Goal: Task Accomplishment & Management: Manage account settings

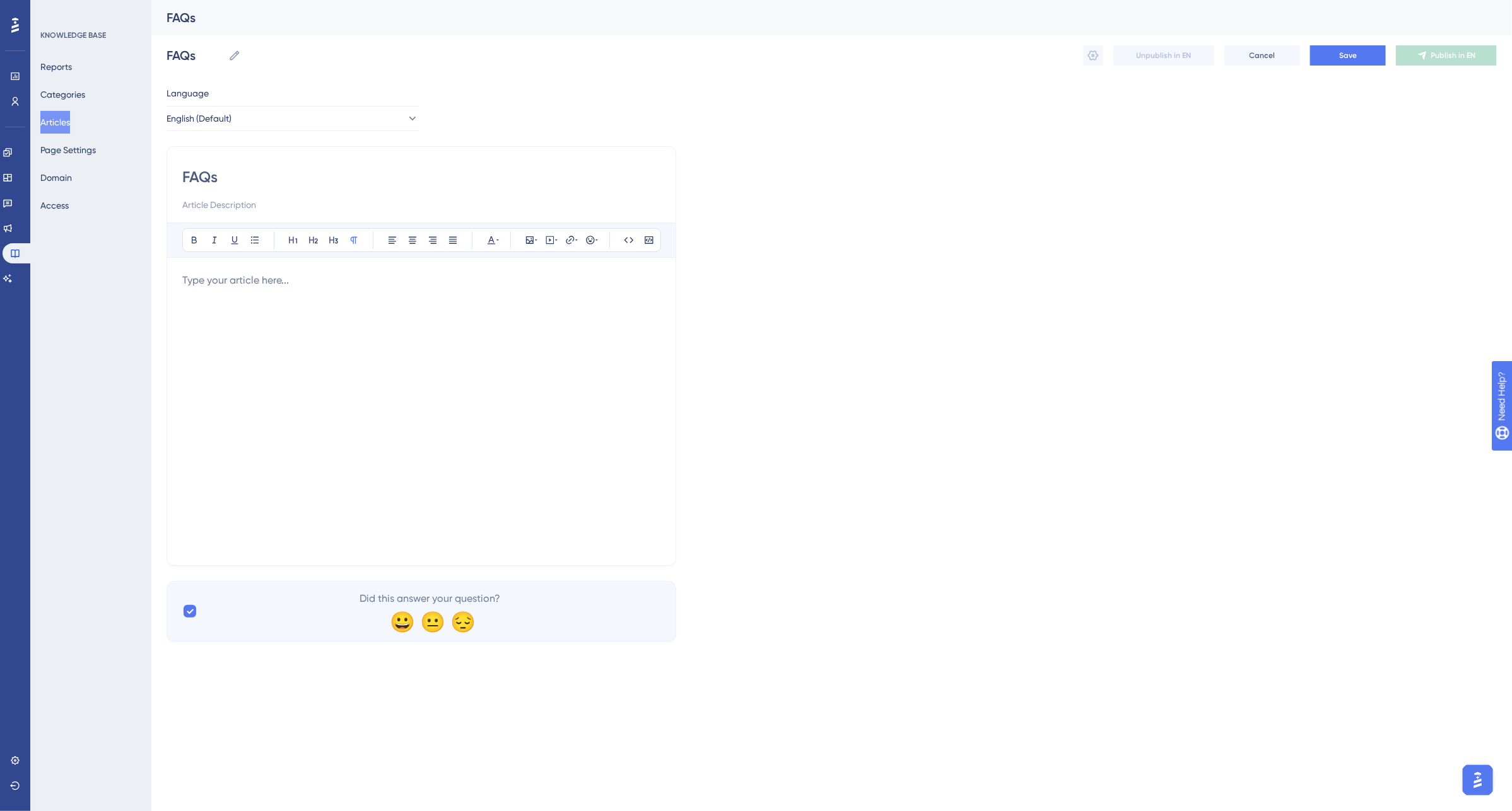
click at [197, 285] on p at bounding box center [421, 281] width 478 height 15
click at [193, 285] on p at bounding box center [421, 281] width 478 height 15
drag, startPoint x: 355, startPoint y: 294, endPoint x: 146, endPoint y: 279, distance: 209.5
click at [151, 279] on div "Performance Users Engagement Widgets Feedback Product Updates Knowledge Base AI…" at bounding box center [832, 331] width 1361 height 662
click at [199, 285] on p at bounding box center [421, 281] width 478 height 15
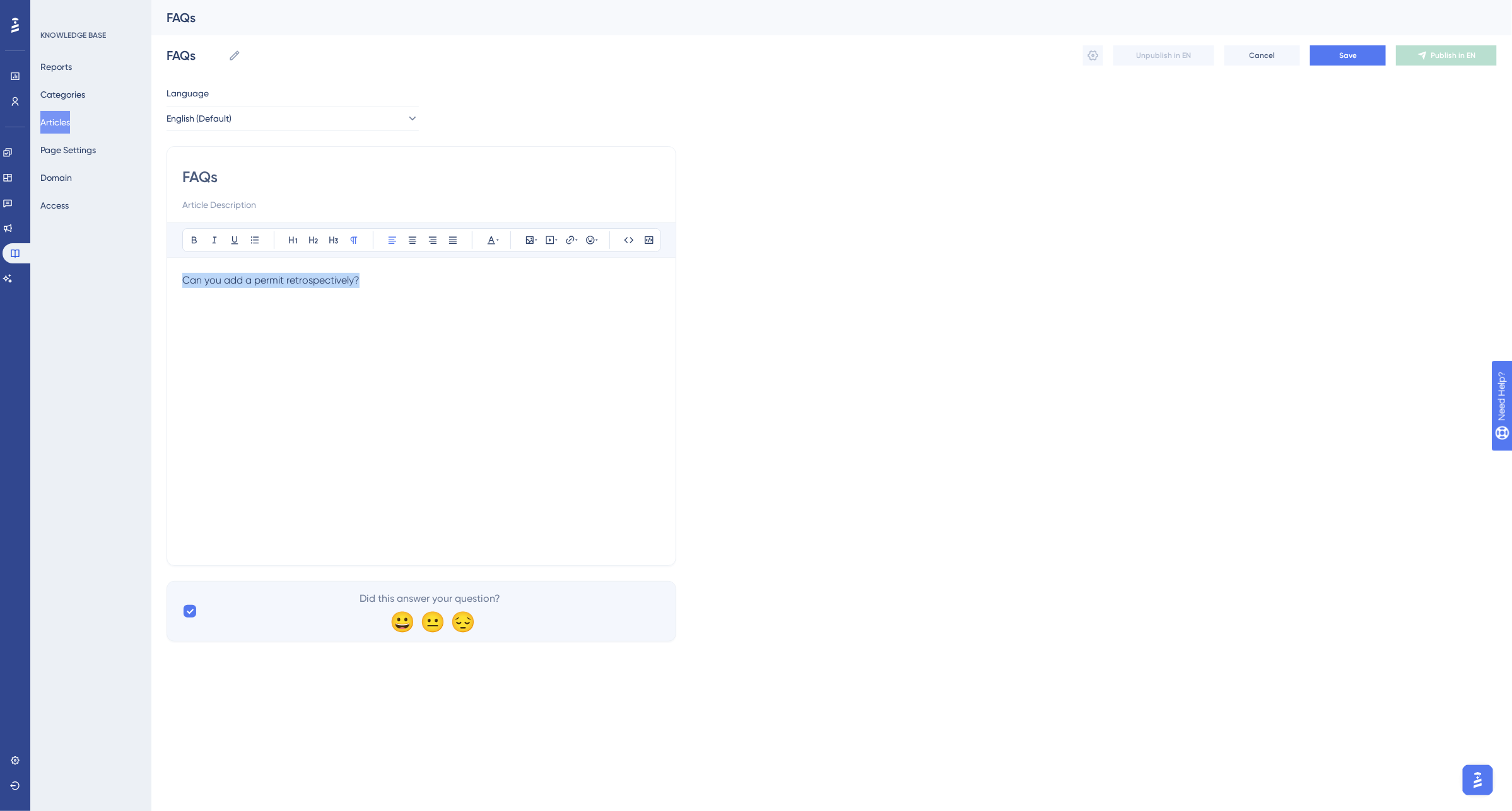
drag, startPoint x: 389, startPoint y: 282, endPoint x: 161, endPoint y: 292, distance: 228.2
click at [161, 292] on div "Performance Users Engagement Widgets Feedback Product Updates Knowledge Base AI…" at bounding box center [832, 331] width 1361 height 662
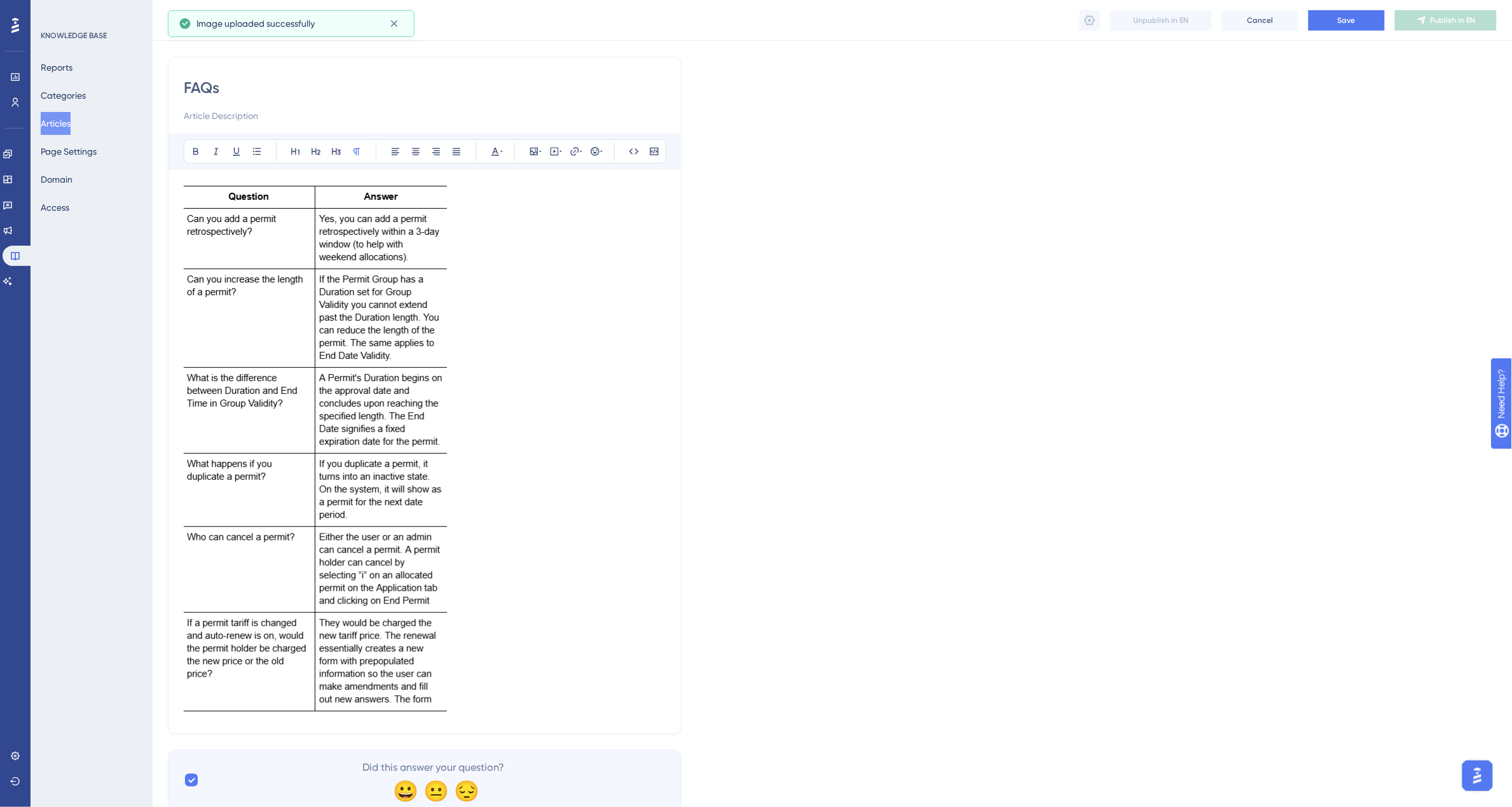
scroll to position [131, 0]
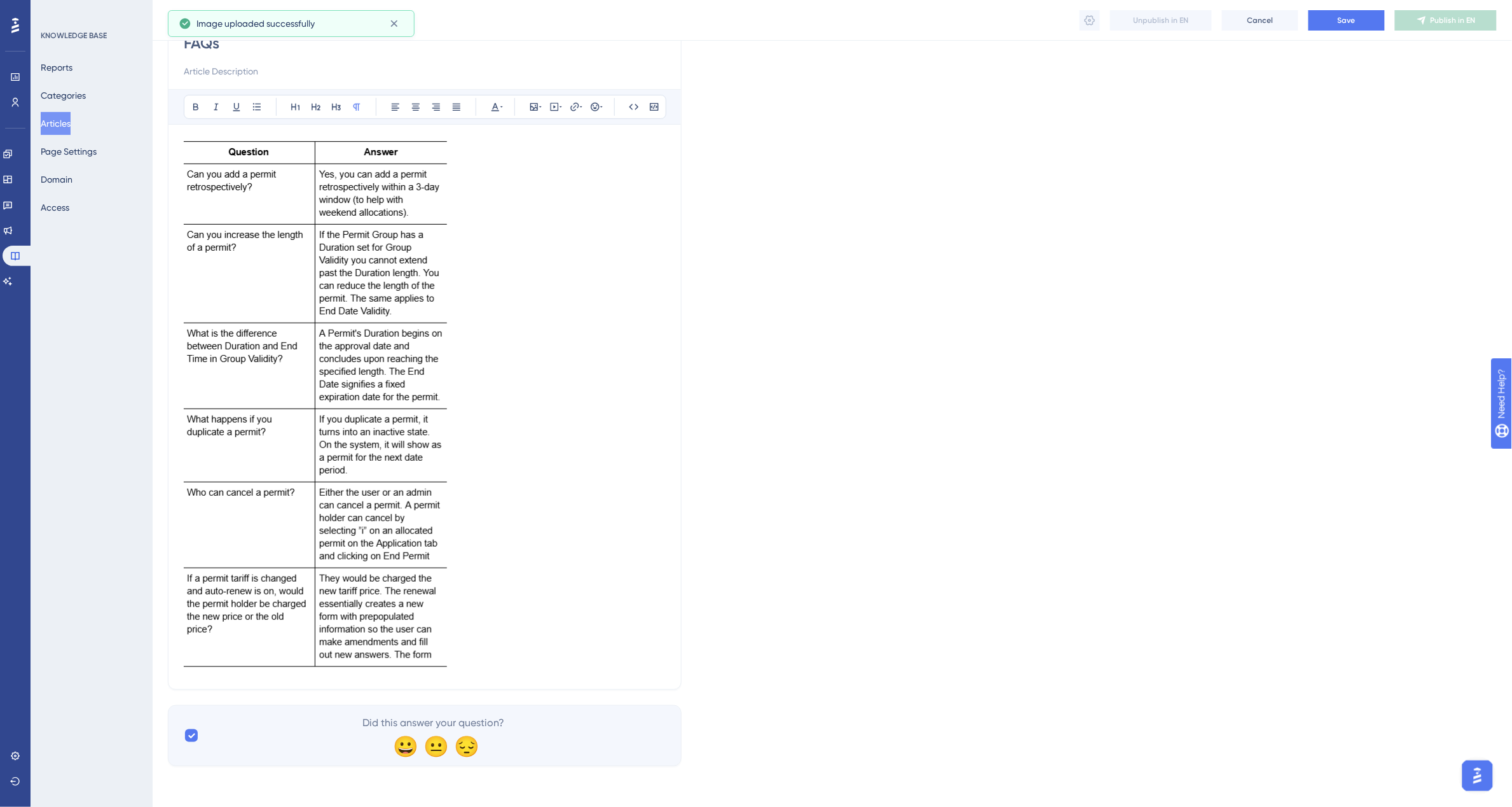
click at [605, 471] on p at bounding box center [424, 407] width 482 height 534
click at [354, 564] on img at bounding box center [315, 405] width 263 height 530
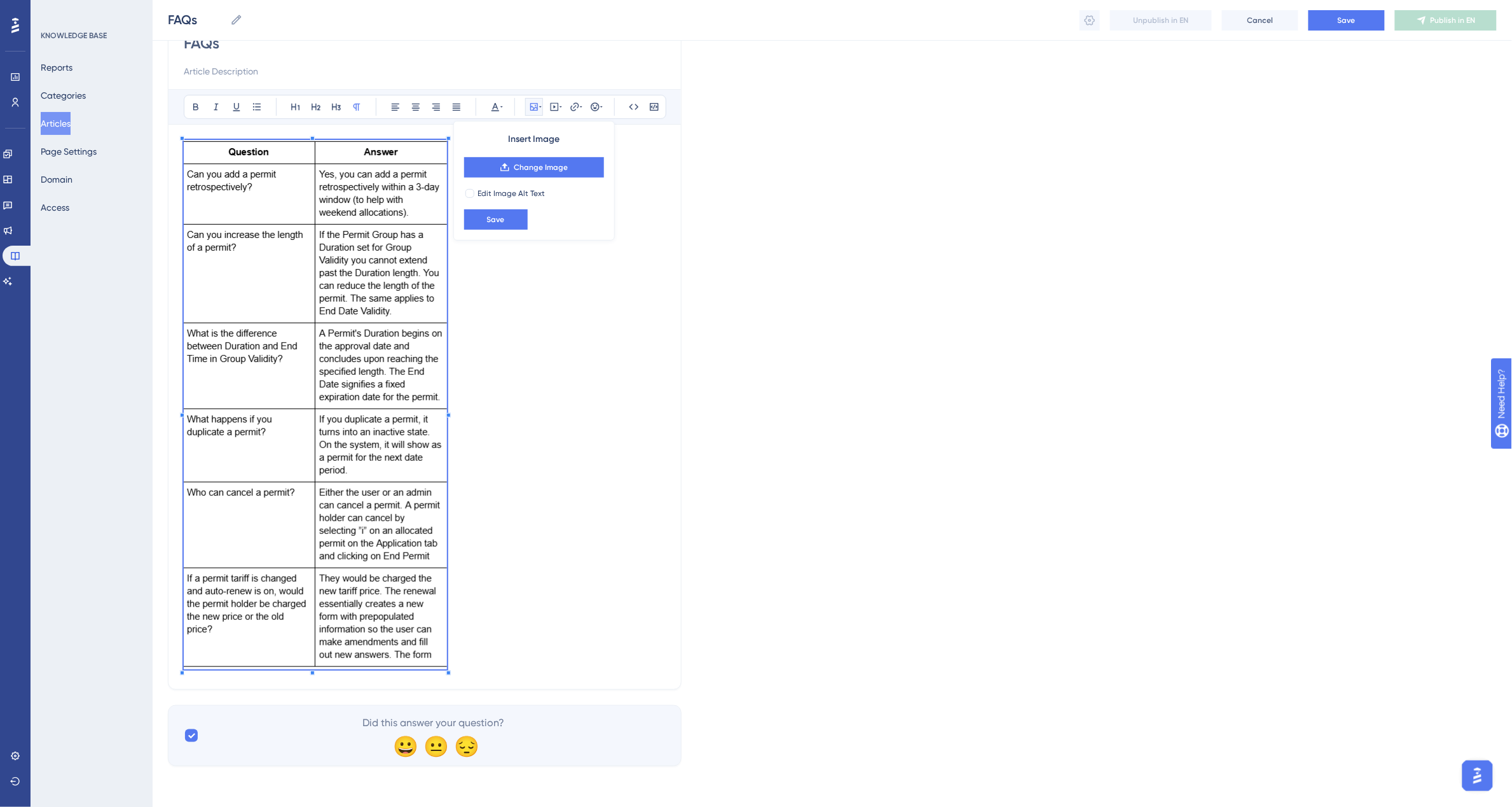
scroll to position [0, 0]
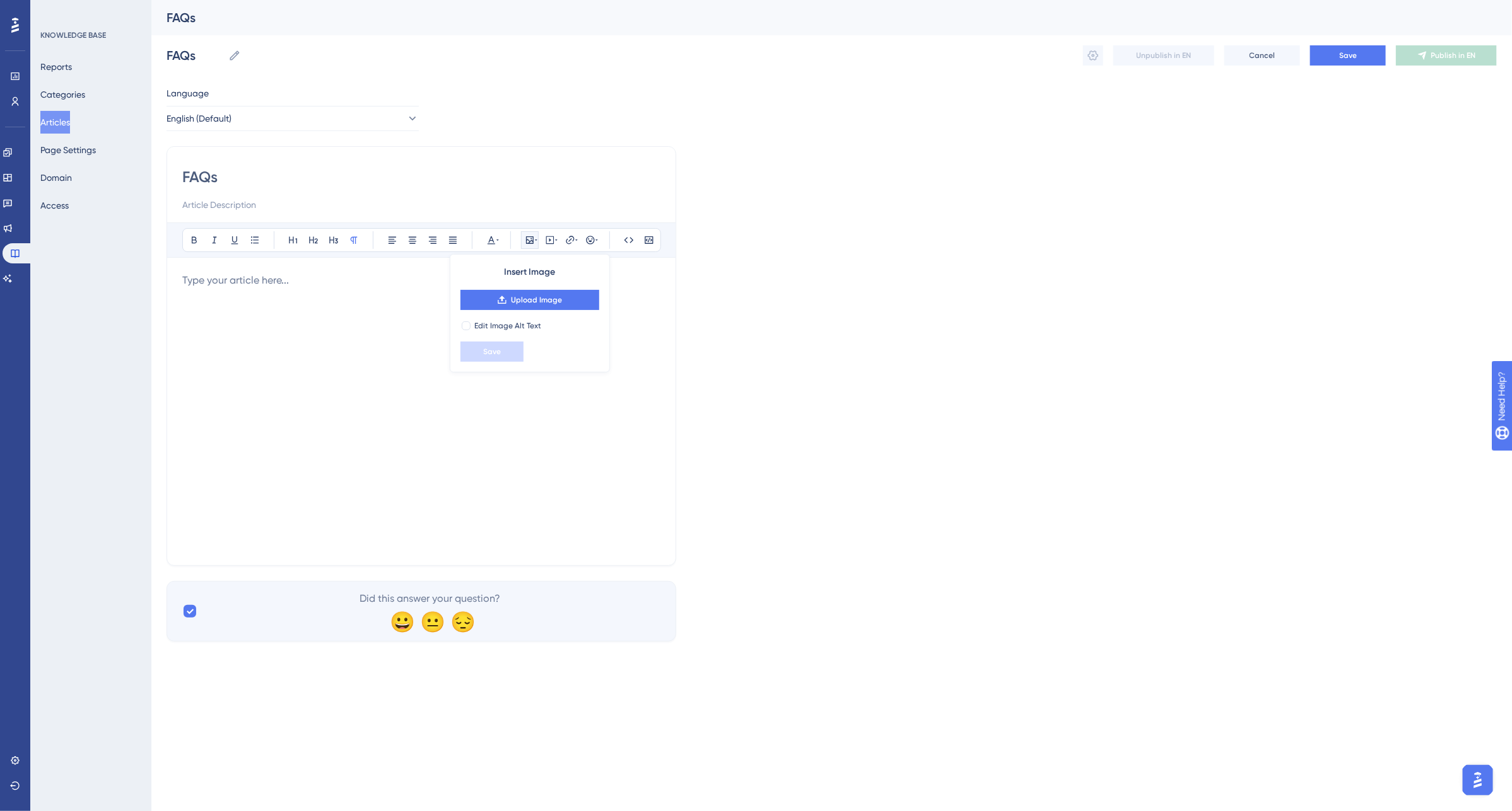
click at [285, 396] on div at bounding box center [421, 412] width 478 height 277
click at [81, 147] on button "Page Settings" at bounding box center [68, 150] width 56 height 23
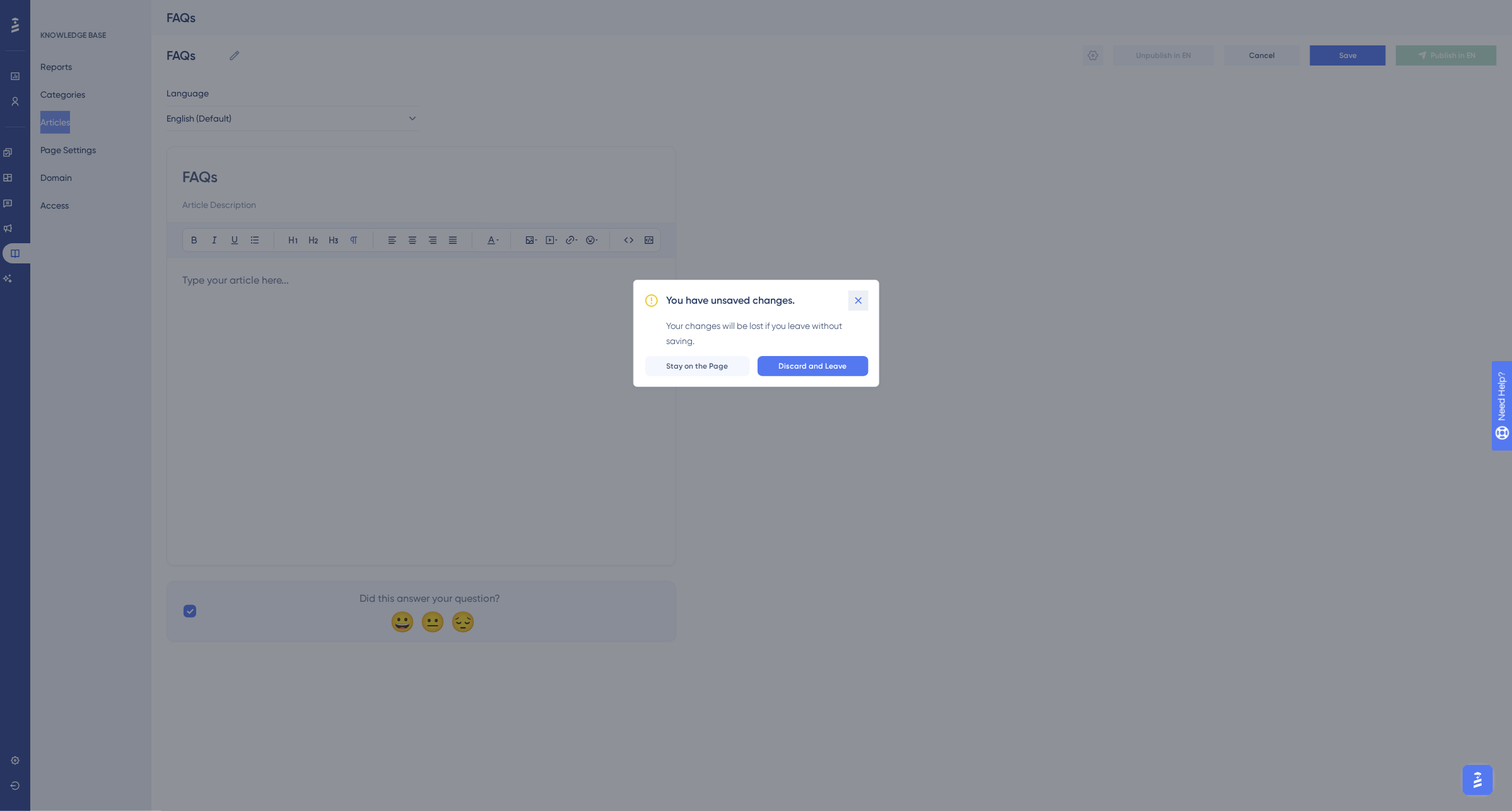
click at [853, 298] on icon at bounding box center [858, 301] width 13 height 13
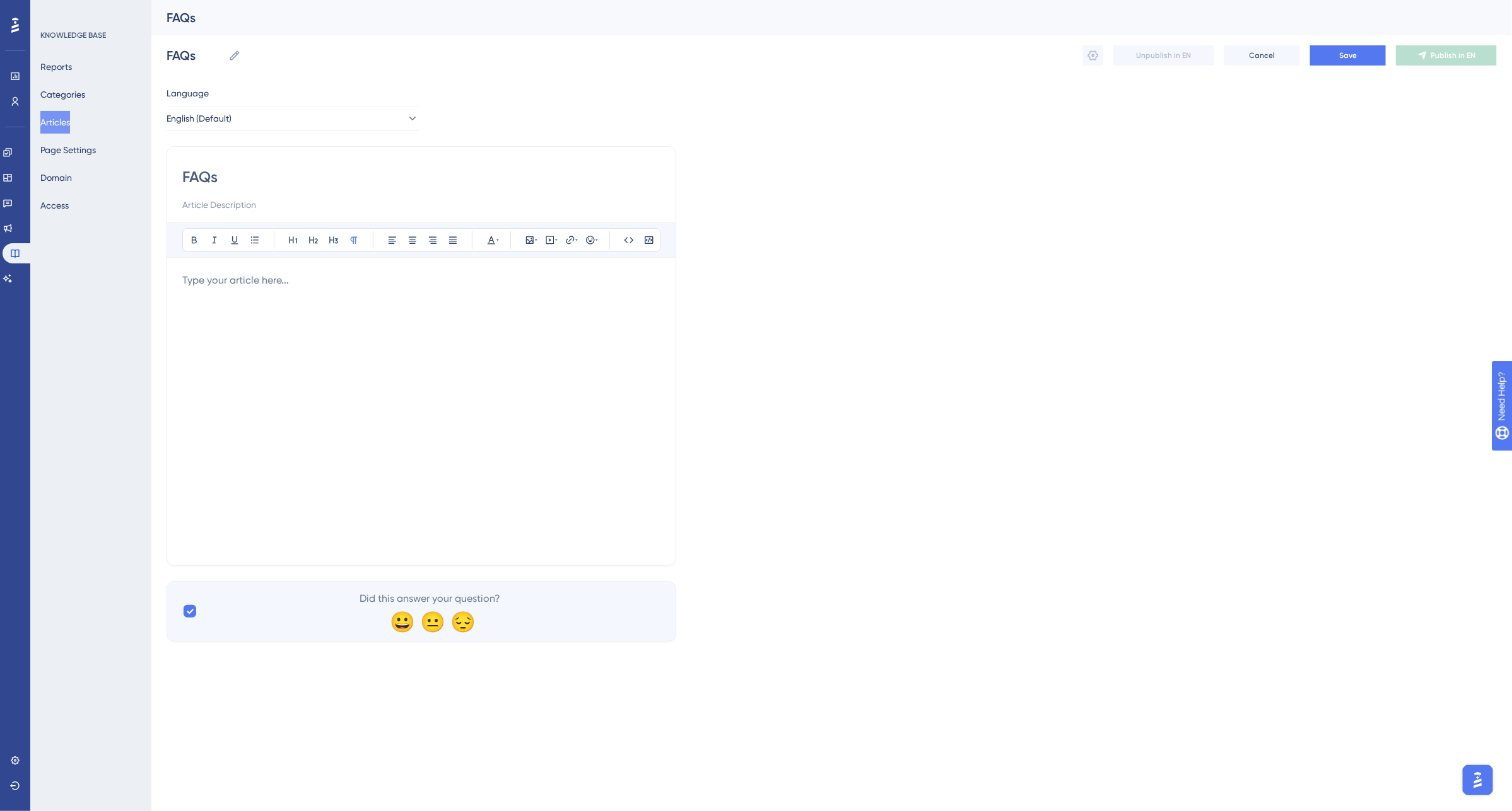
click at [1511, 0] on html "Performance Users Engagement Widgets Feedback Product Updates Knowledge Base AI…" at bounding box center [756, 0] width 1512 height 0
click at [1330, 51] on button "Save" at bounding box center [1348, 55] width 76 height 20
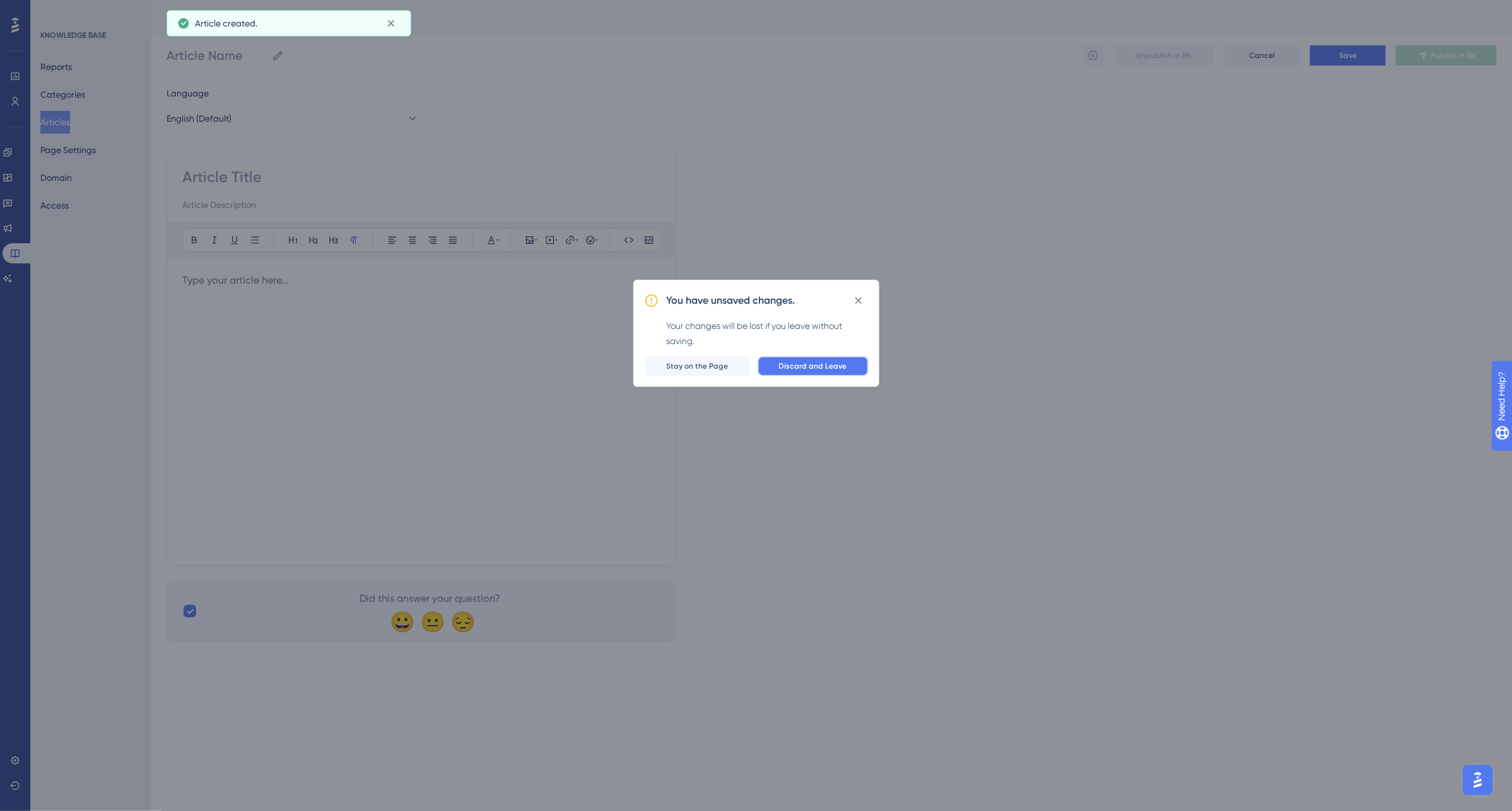
click at [844, 370] on span "Discard and Leave" at bounding box center [813, 366] width 68 height 10
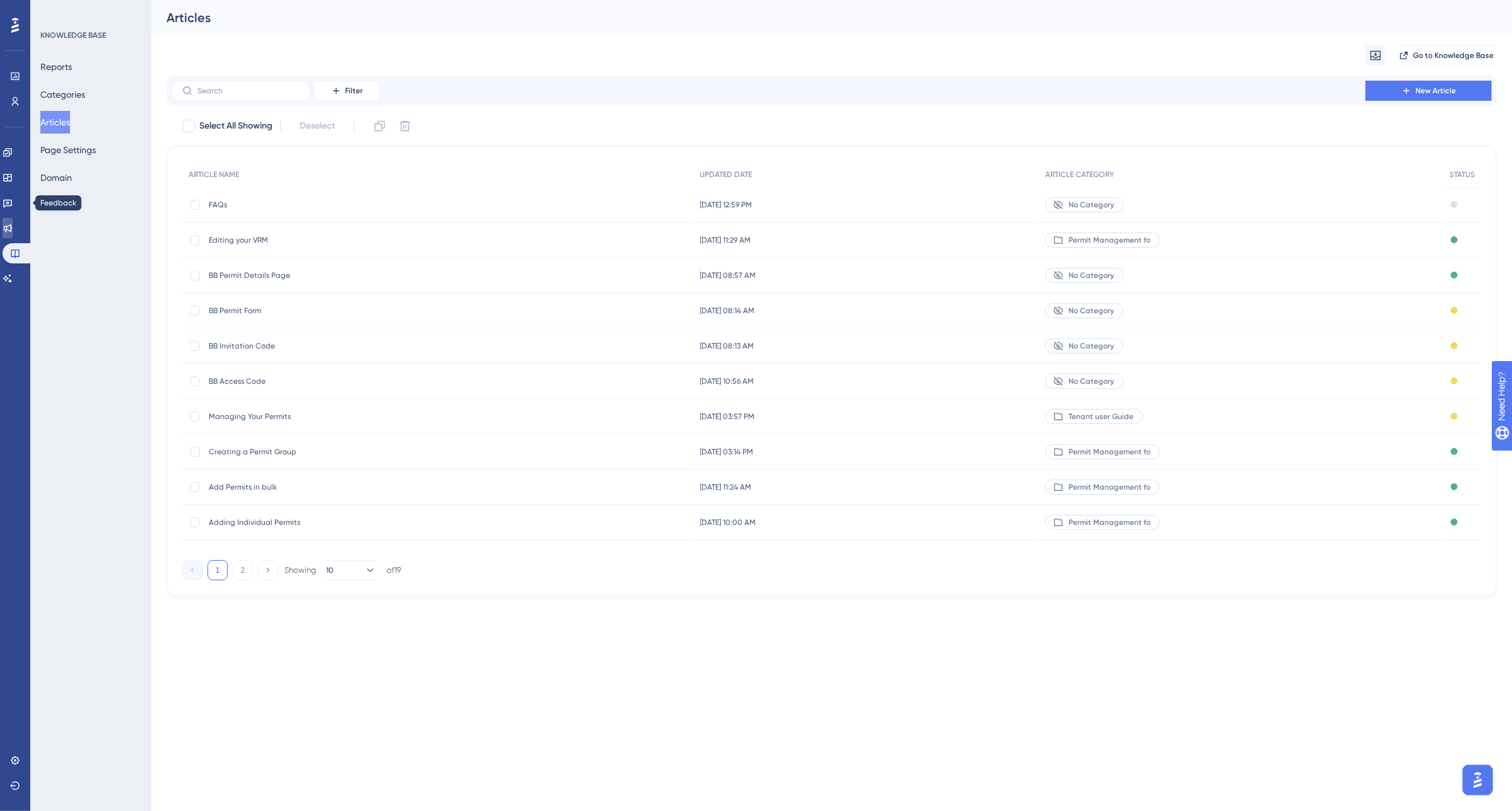
click at [13, 219] on link at bounding box center [7, 228] width 10 height 20
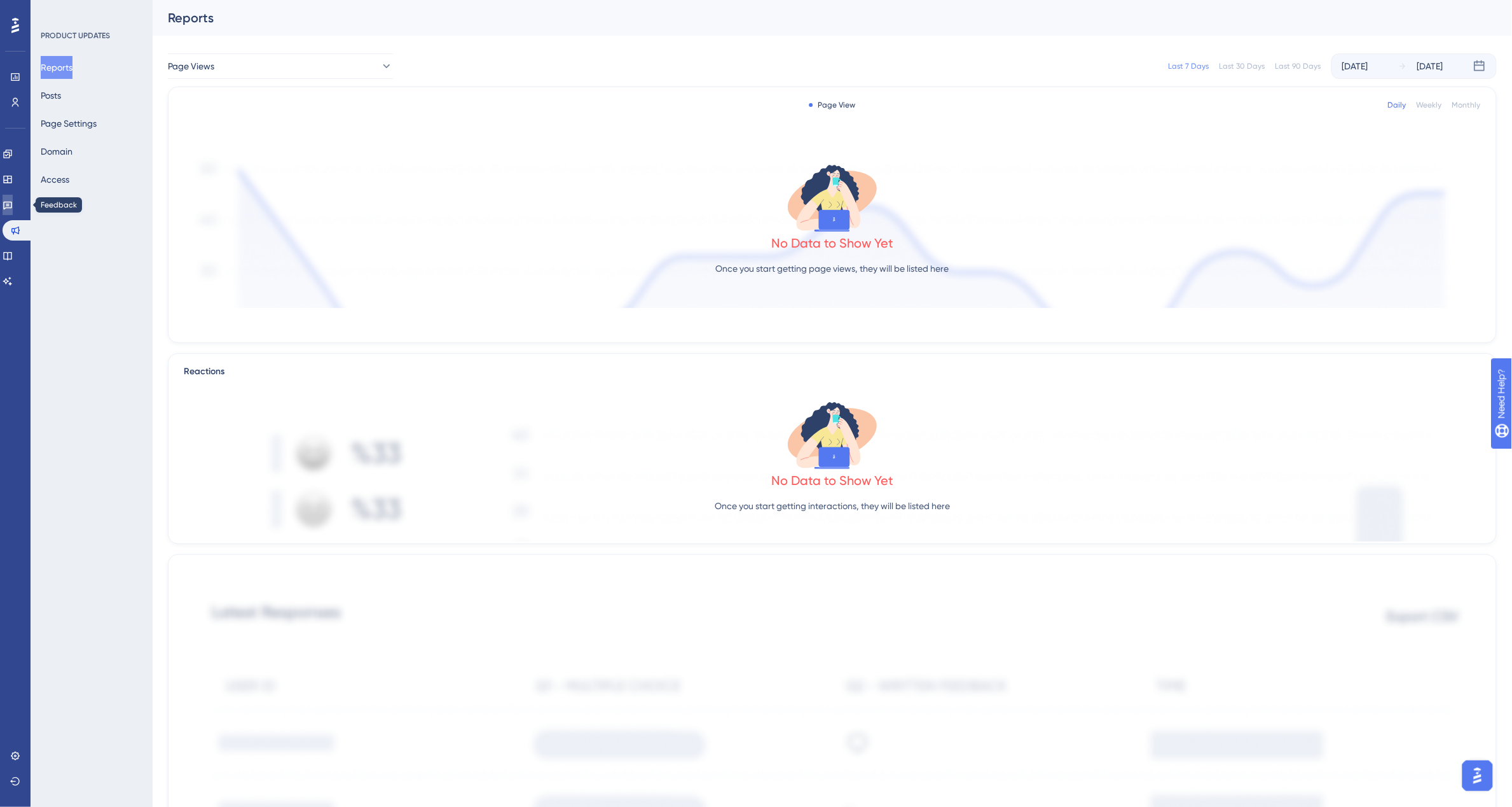
click at [13, 206] on icon at bounding box center [7, 205] width 10 height 10
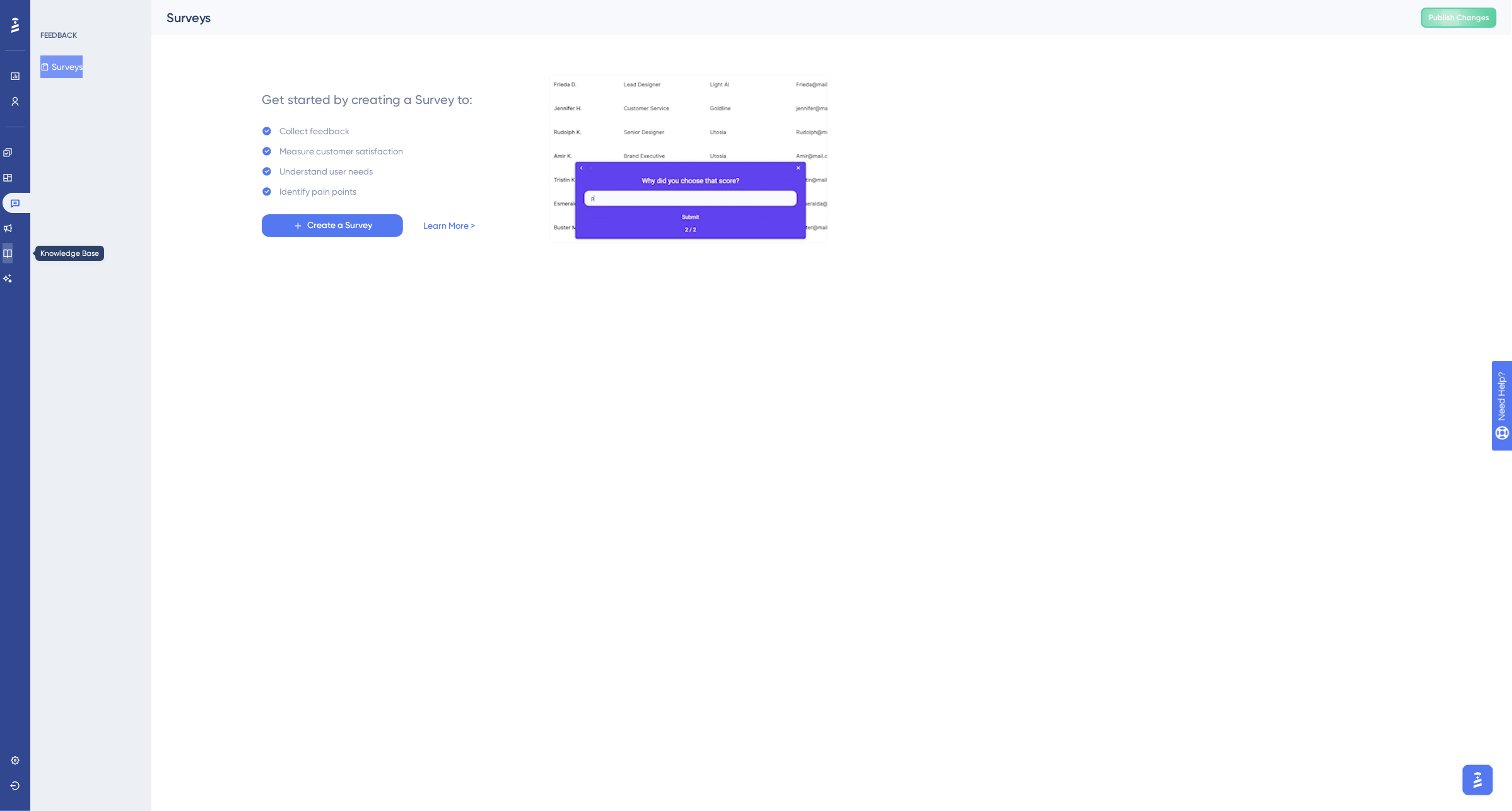
click at [11, 259] on link at bounding box center [7, 253] width 10 height 20
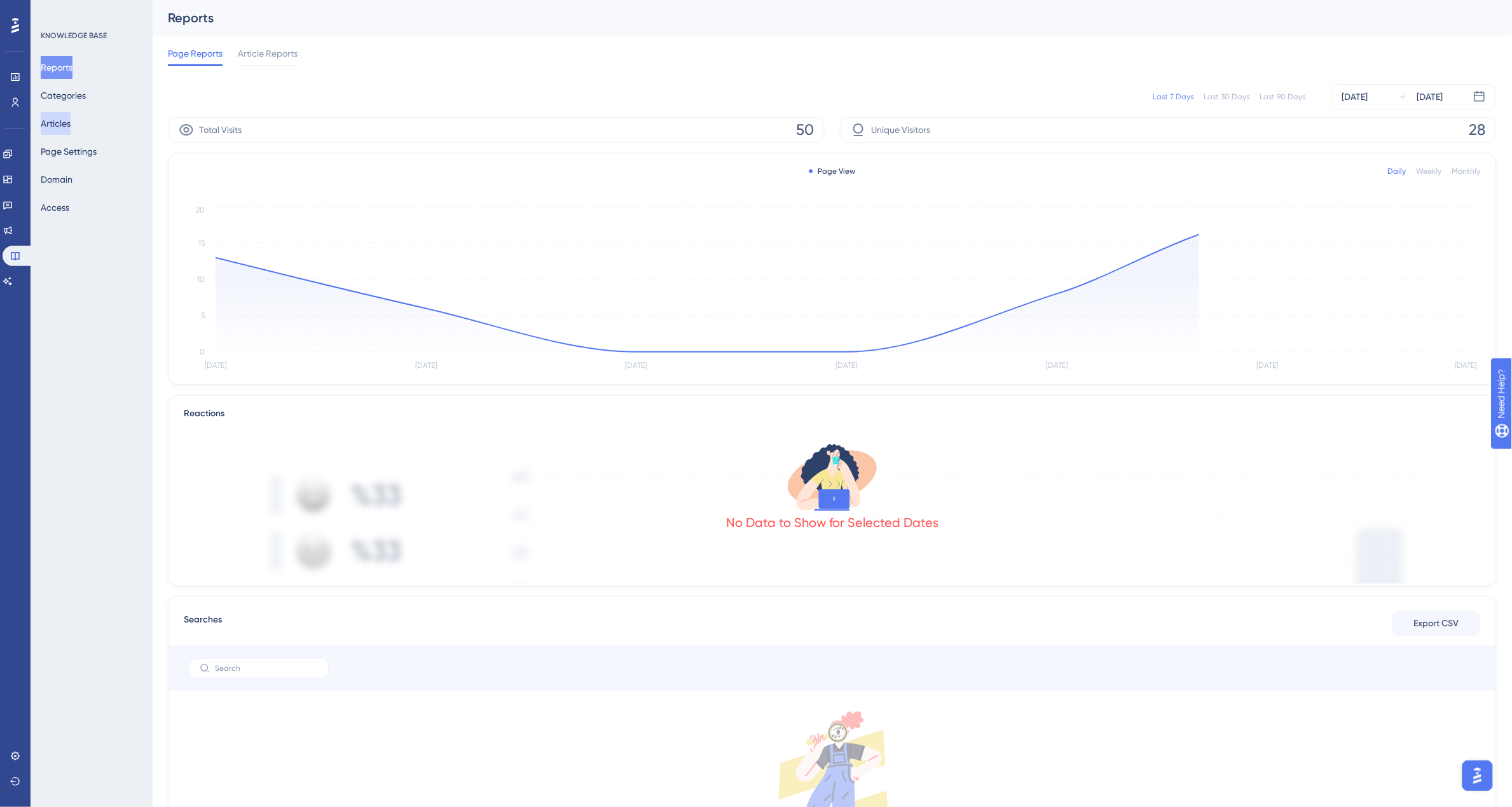
click at [69, 126] on button "Articles" at bounding box center [55, 123] width 30 height 23
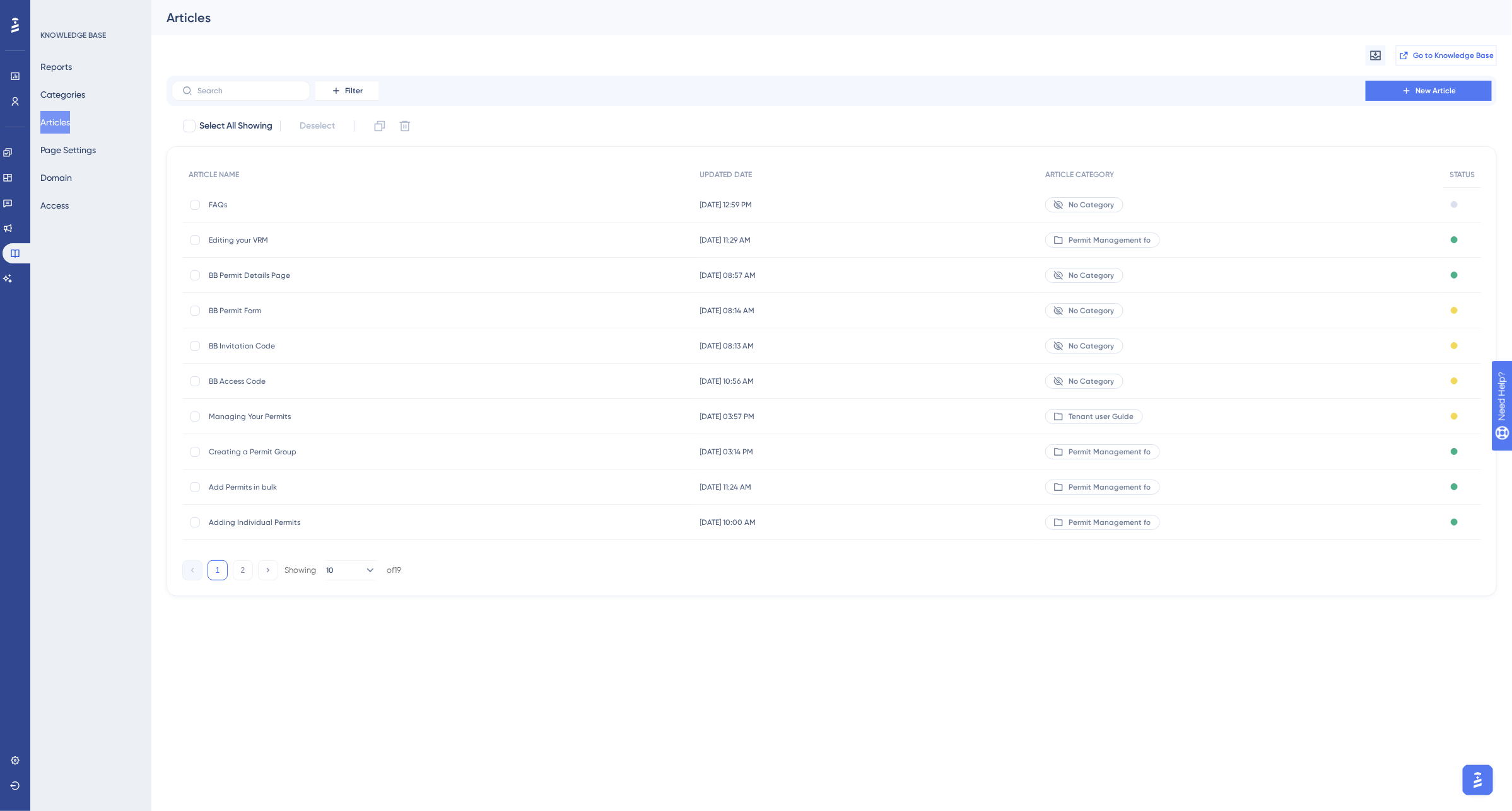
click at [1449, 49] on button "Go to Knowledge Base" at bounding box center [1446, 55] width 101 height 20
click at [69, 211] on button "Access" at bounding box center [54, 205] width 28 height 23
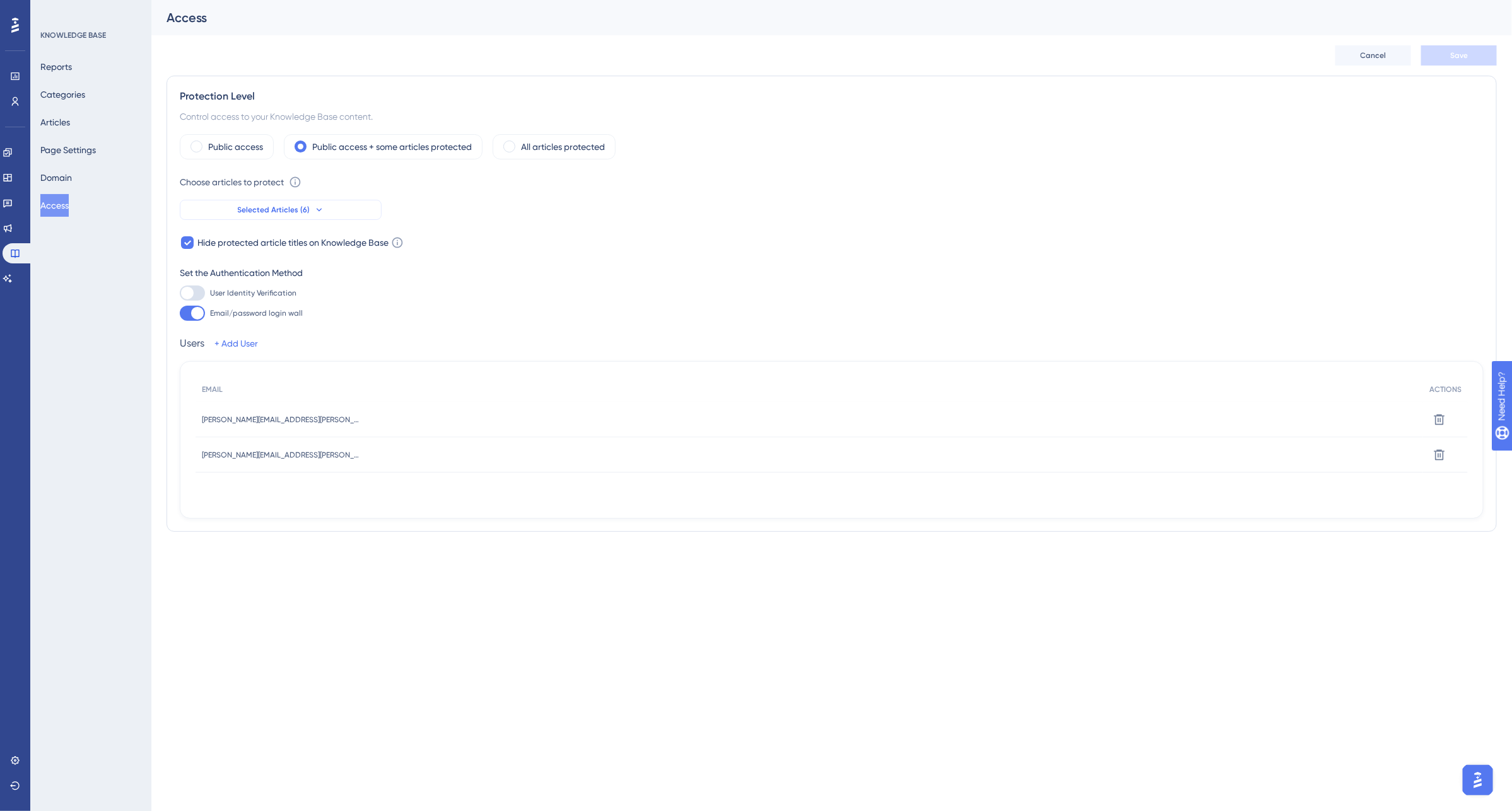
click at [260, 207] on span "Selected Articles (6)" at bounding box center [274, 209] width 73 height 10
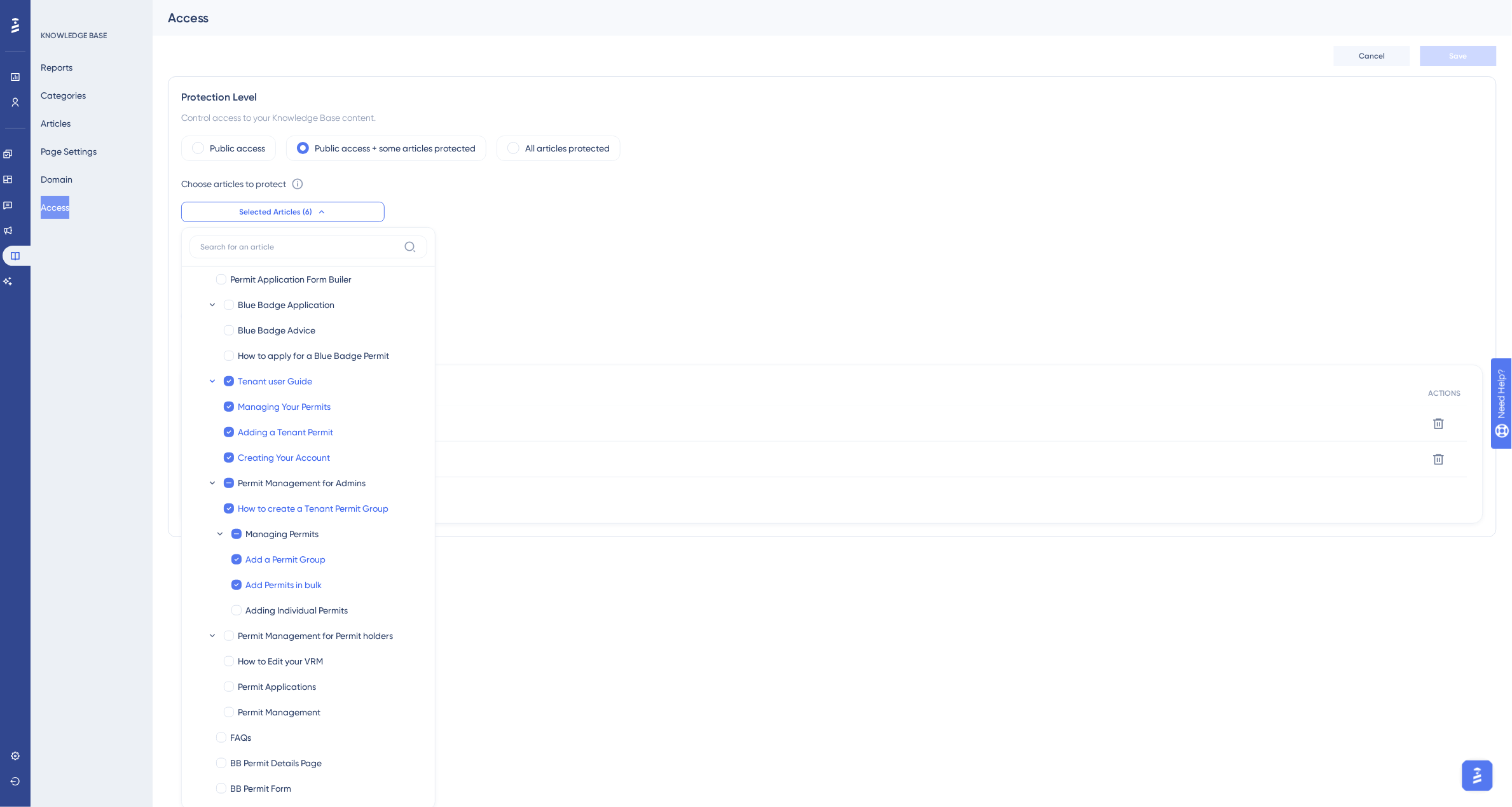
scroll to position [59, 0]
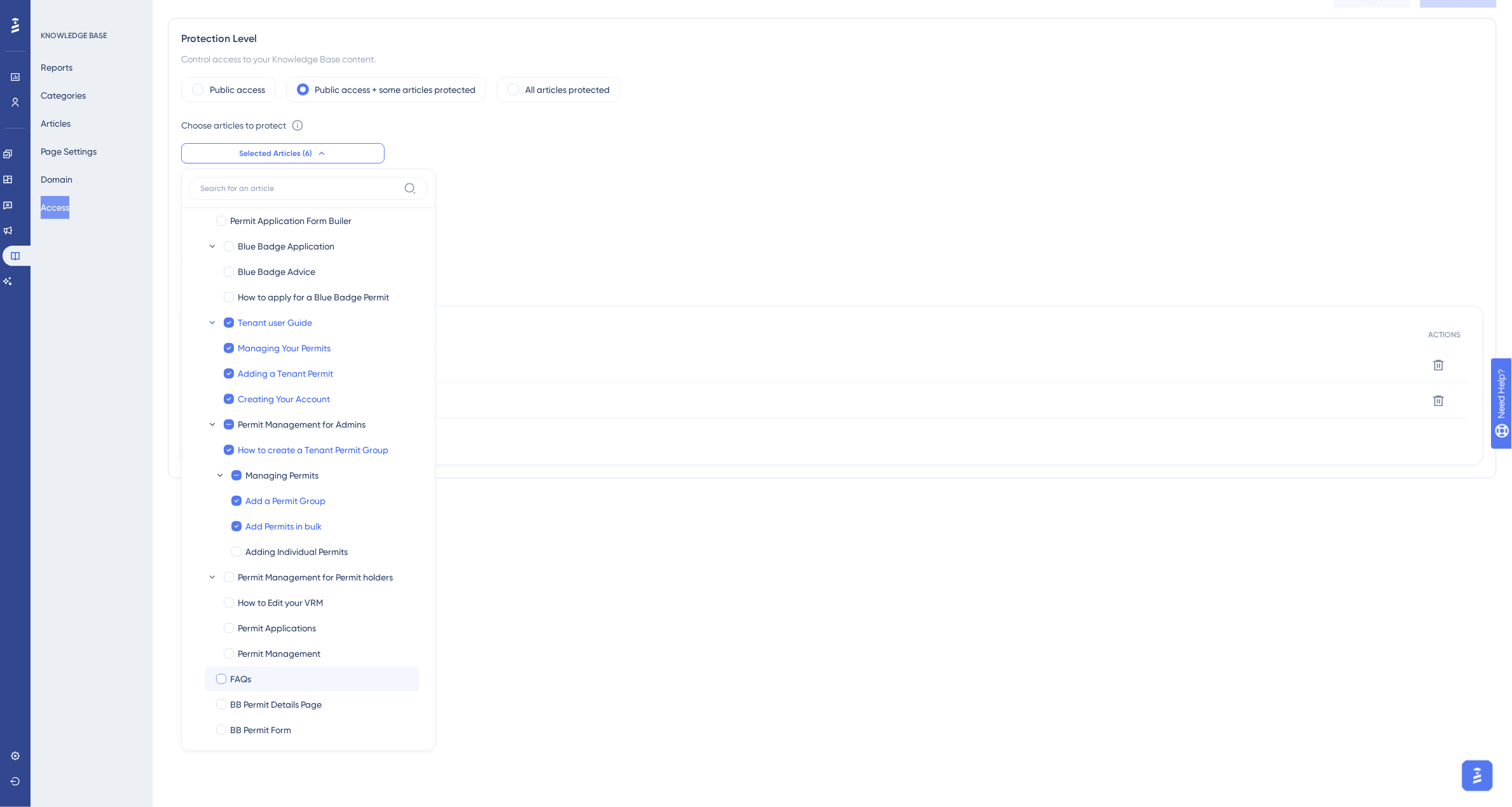
click at [220, 680] on div at bounding box center [221, 679] width 10 height 10
checkbox input "true"
click at [239, 556] on div at bounding box center [237, 552] width 10 height 10
checkbox input "true"
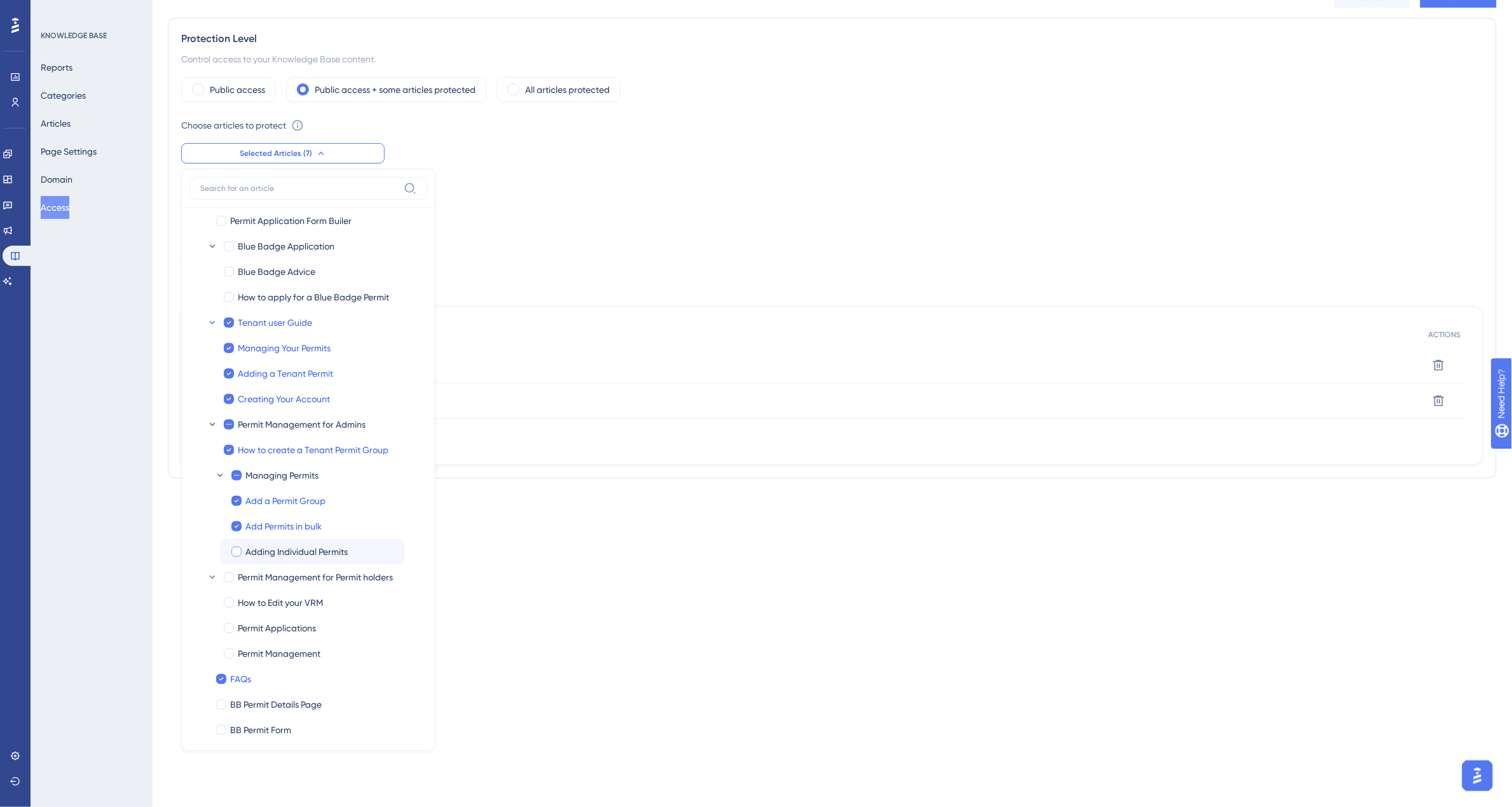
checkbox input "true"
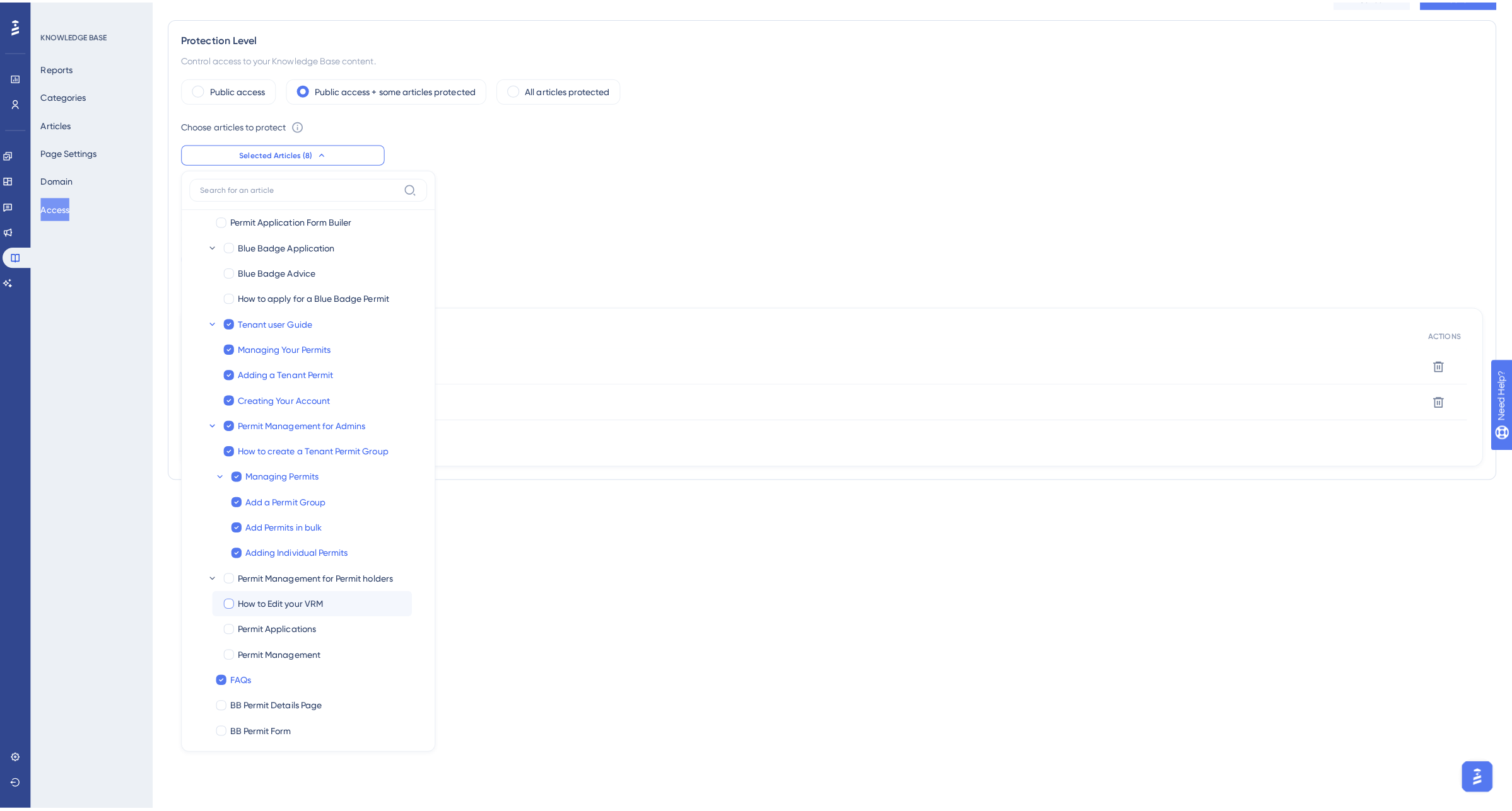
scroll to position [0, 0]
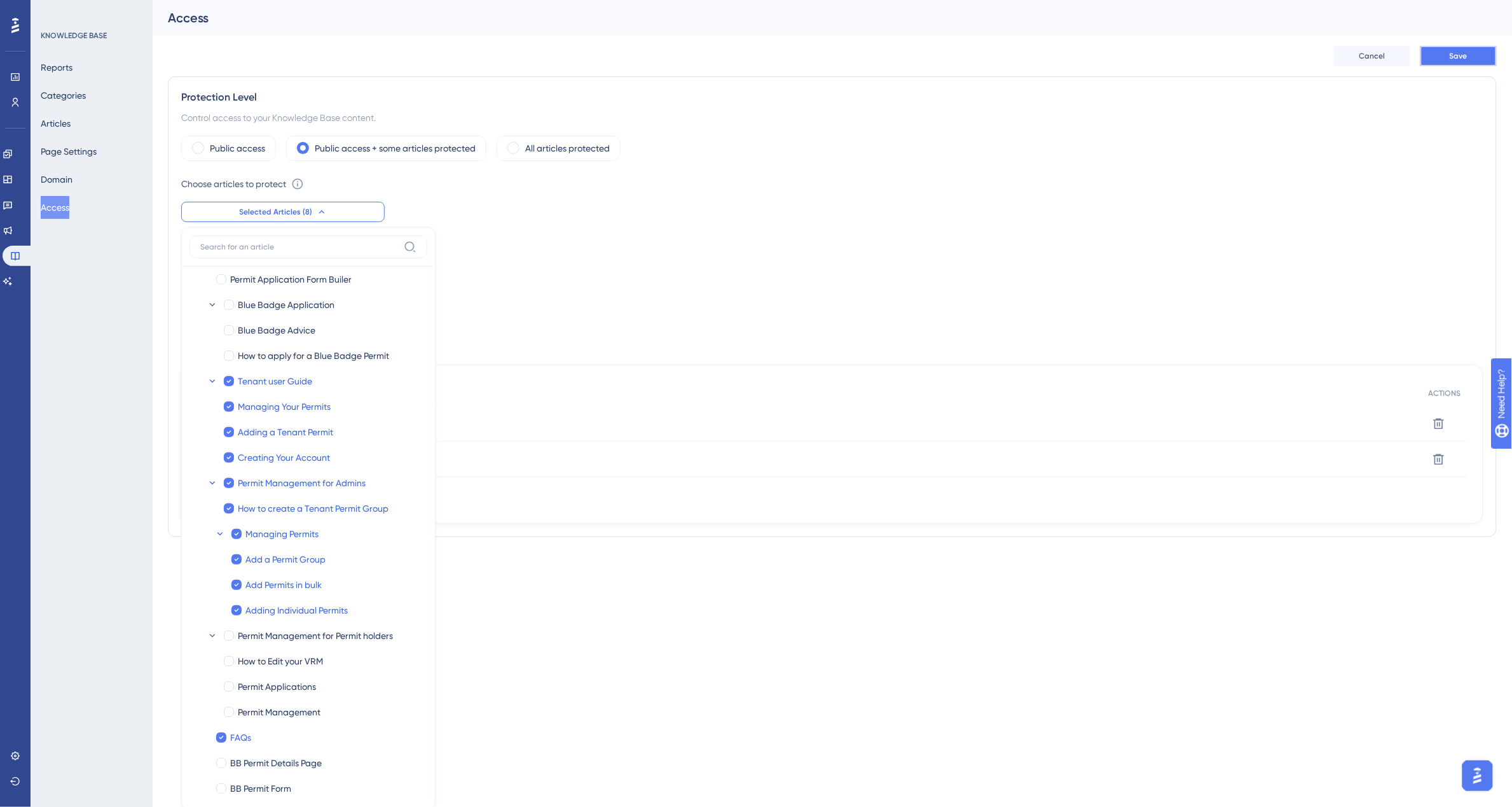
click at [1470, 61] on button "Save" at bounding box center [1459, 55] width 77 height 20
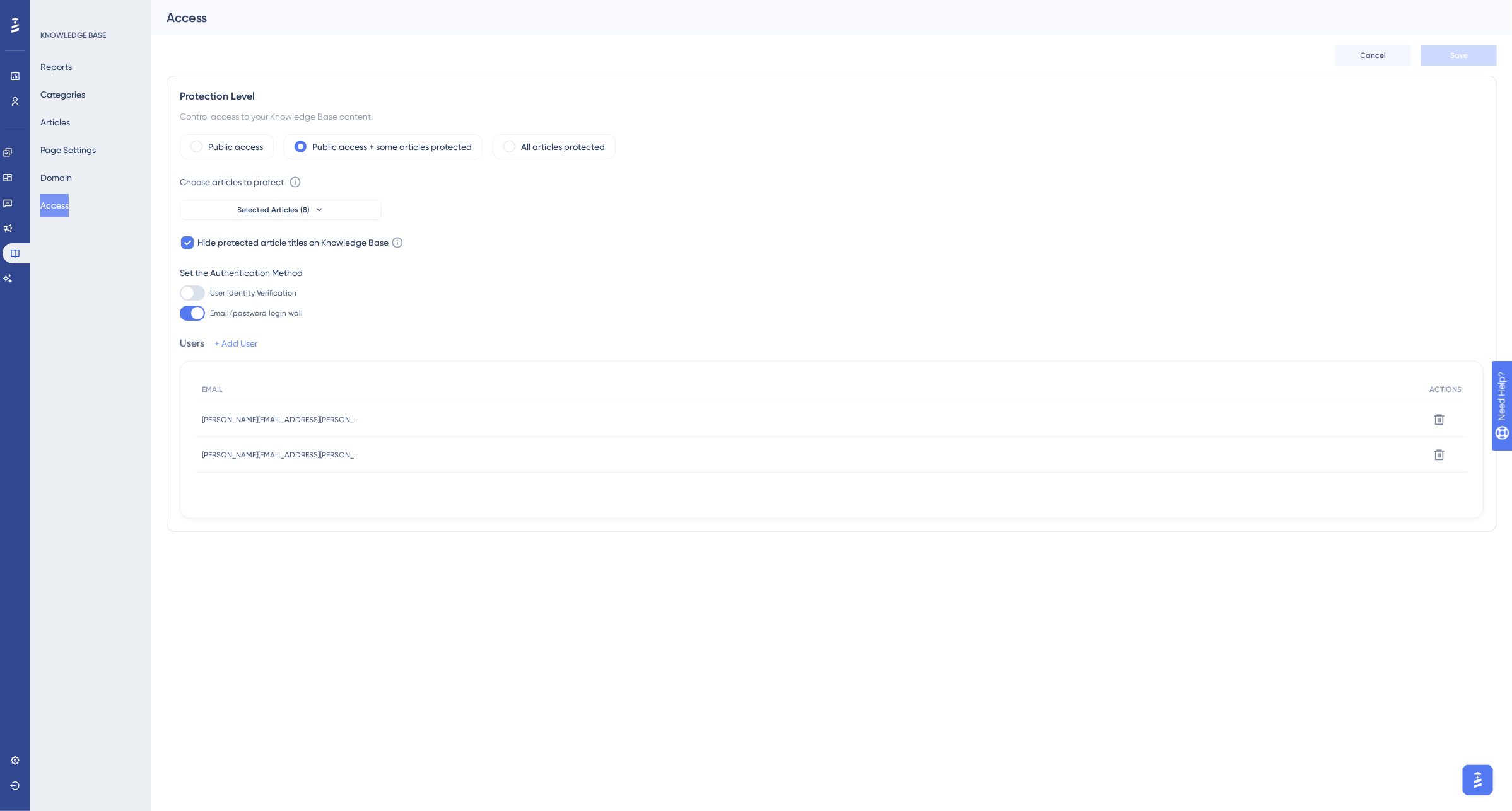
drag, startPoint x: 253, startPoint y: 358, endPoint x: 233, endPoint y: 347, distance: 22.8
click at [246, 353] on div "Users + Add User EMAIL ACTIONS [PERSON_NAME][EMAIL_ADDRESS][PERSON_NAME][DOMAIN…" at bounding box center [832, 428] width 1304 height 183
click at [233, 345] on link "+ Add User" at bounding box center [236, 344] width 44 height 15
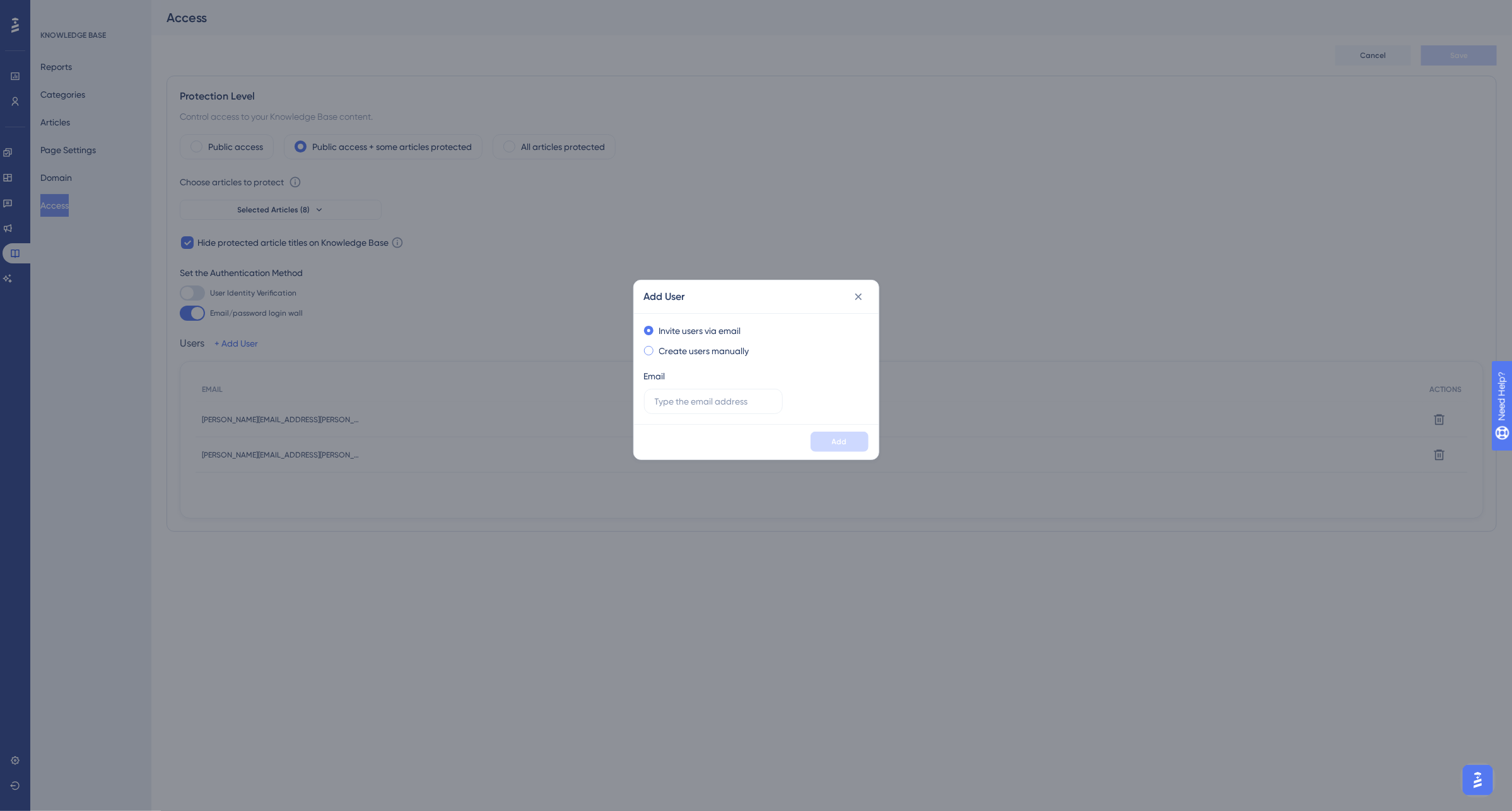
click at [676, 354] on label "Create users manually" at bounding box center [704, 351] width 90 height 15
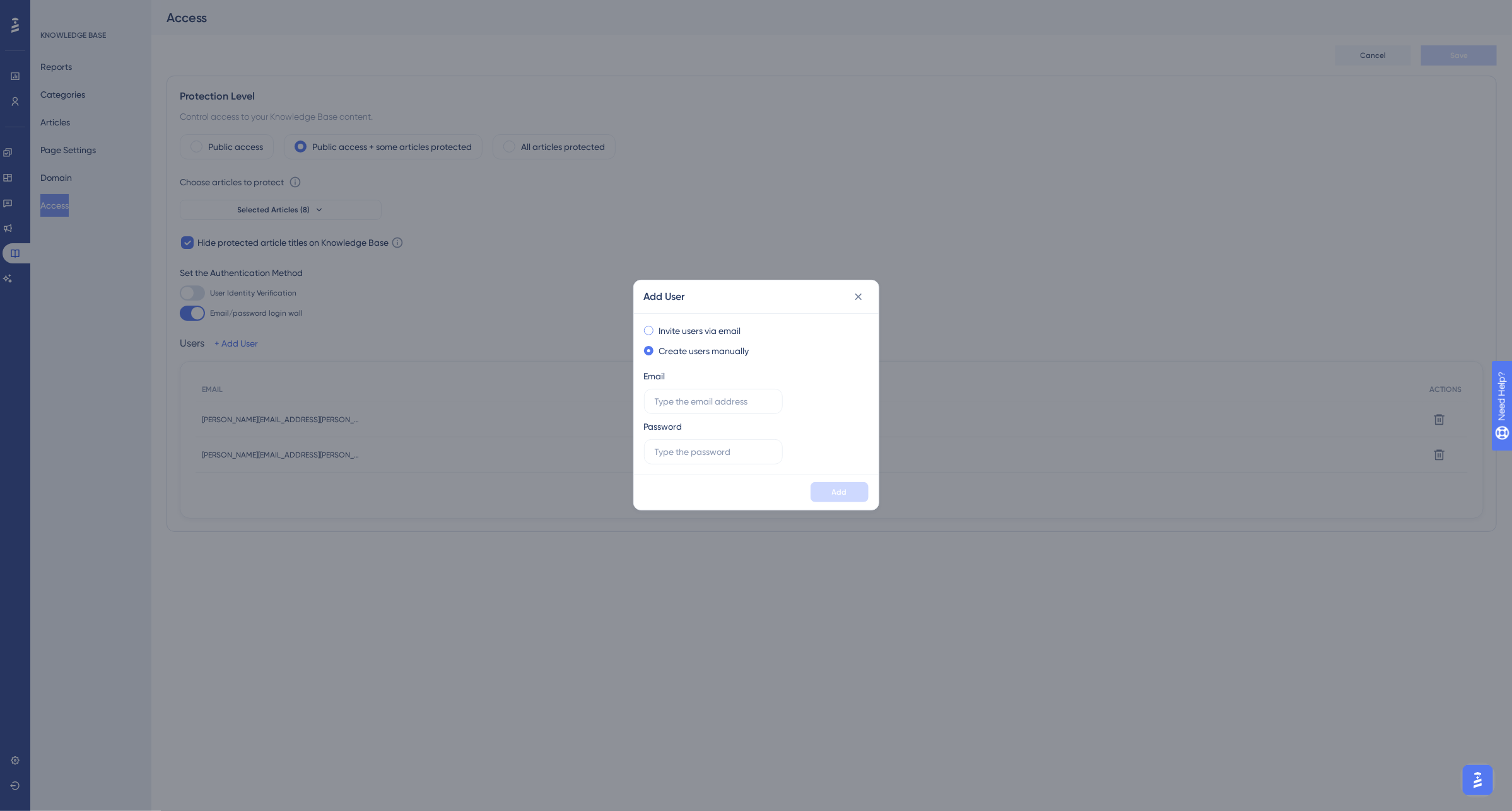
click at [654, 327] on div "Invite users via email" at bounding box center [714, 331] width 139 height 15
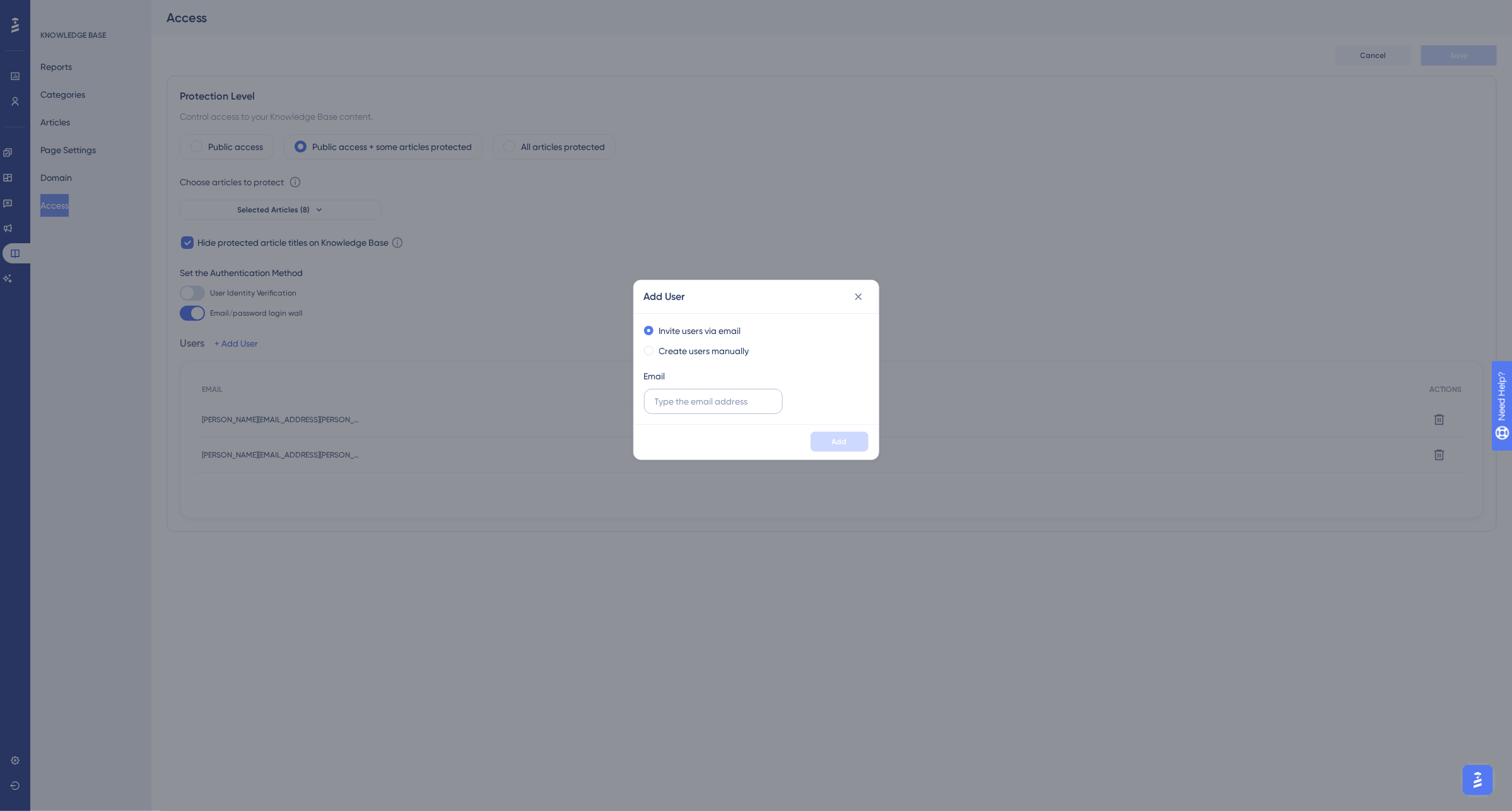
click at [688, 408] on label at bounding box center [714, 401] width 139 height 25
click at [688, 408] on input "text" at bounding box center [713, 401] width 117 height 14
click at [849, 294] on button at bounding box center [858, 297] width 20 height 20
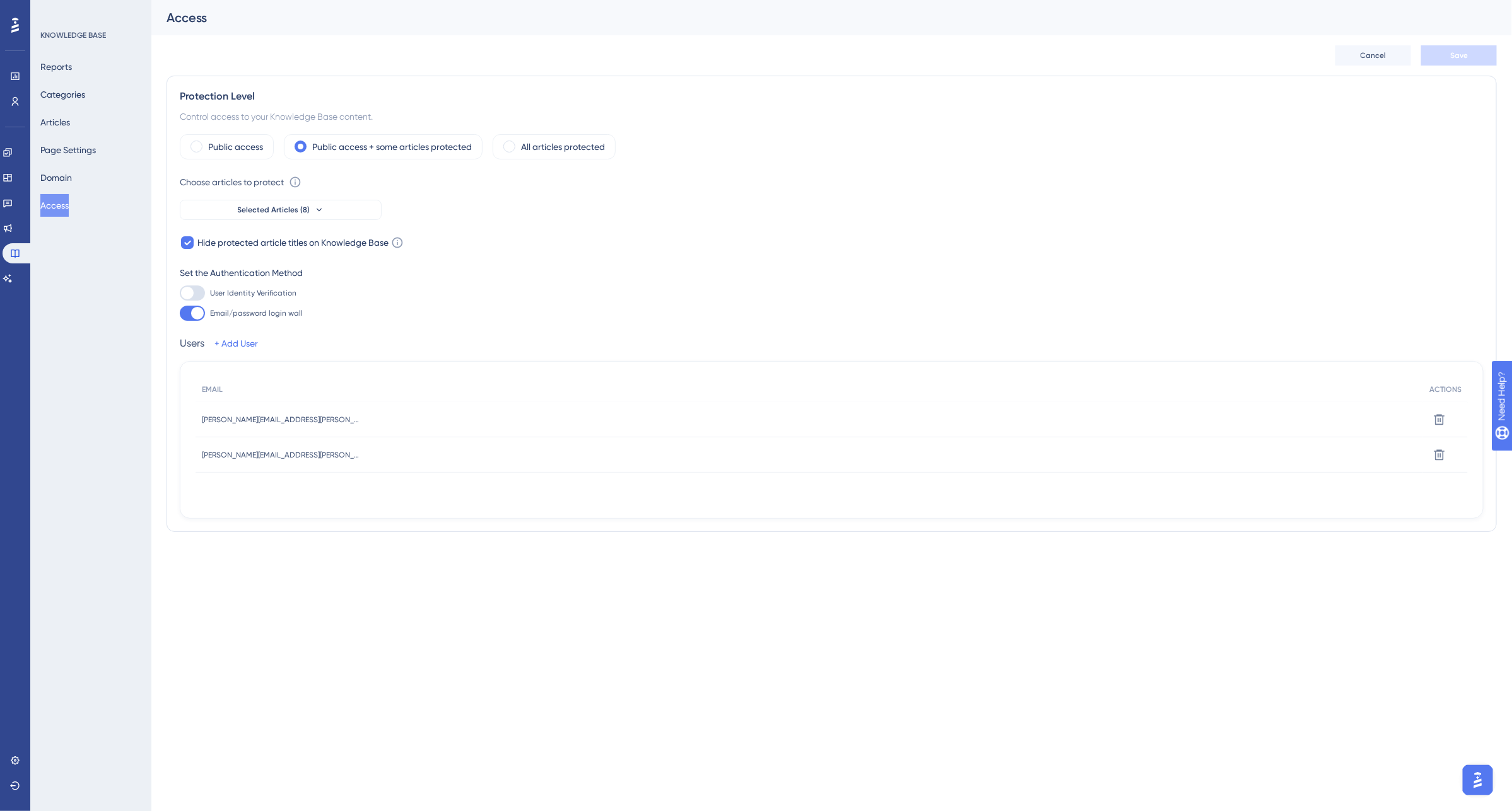
click at [194, 314] on div at bounding box center [197, 314] width 13 height 13
click at [180, 314] on input "Email/password login wall" at bounding box center [179, 314] width 1 height 1
checkbox input "false"
click at [194, 292] on div at bounding box center [192, 293] width 25 height 15
click at [180, 294] on input "User Identity Verification" at bounding box center [179, 294] width 1 height 1
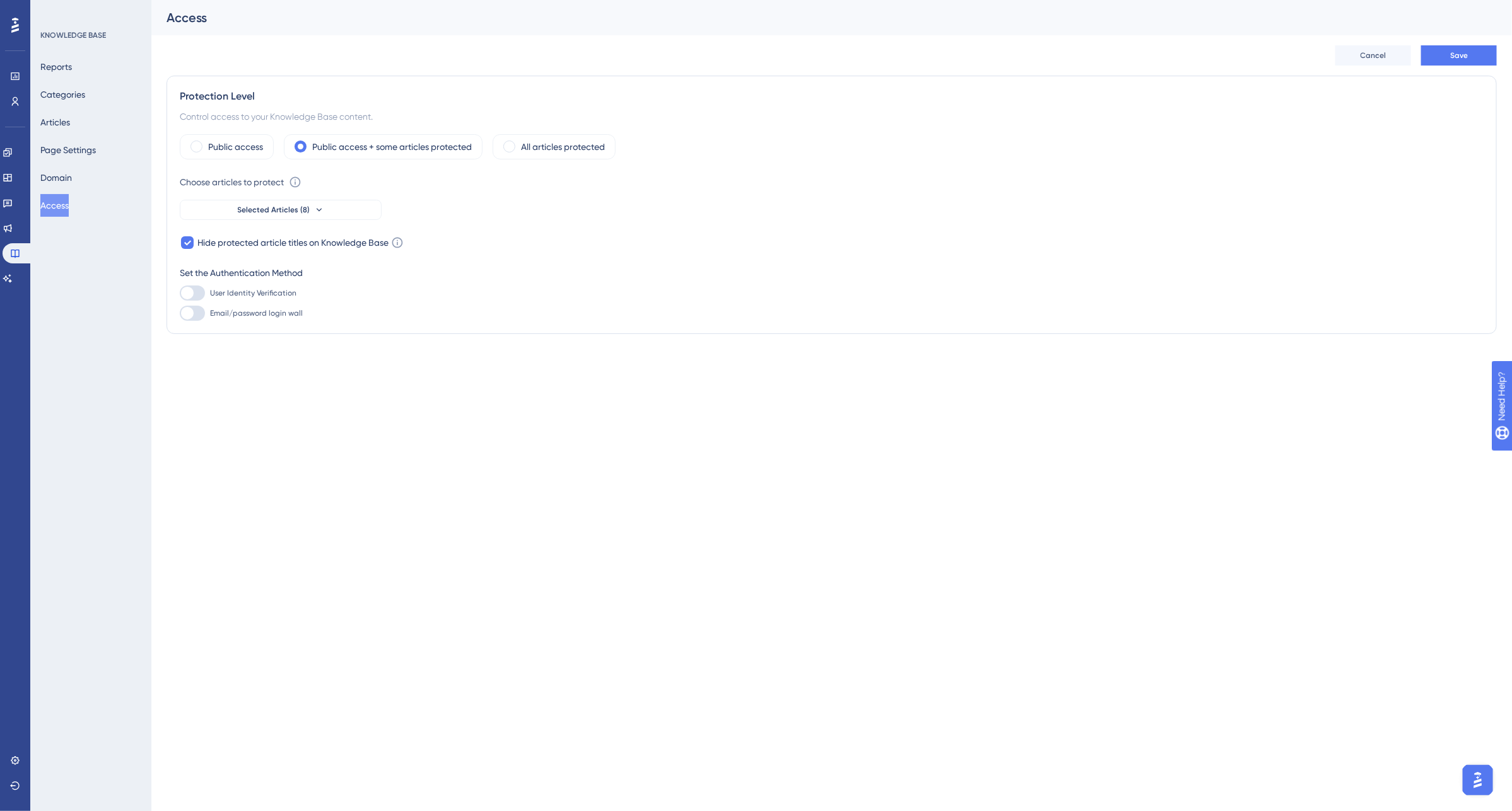
checkbox input "false"
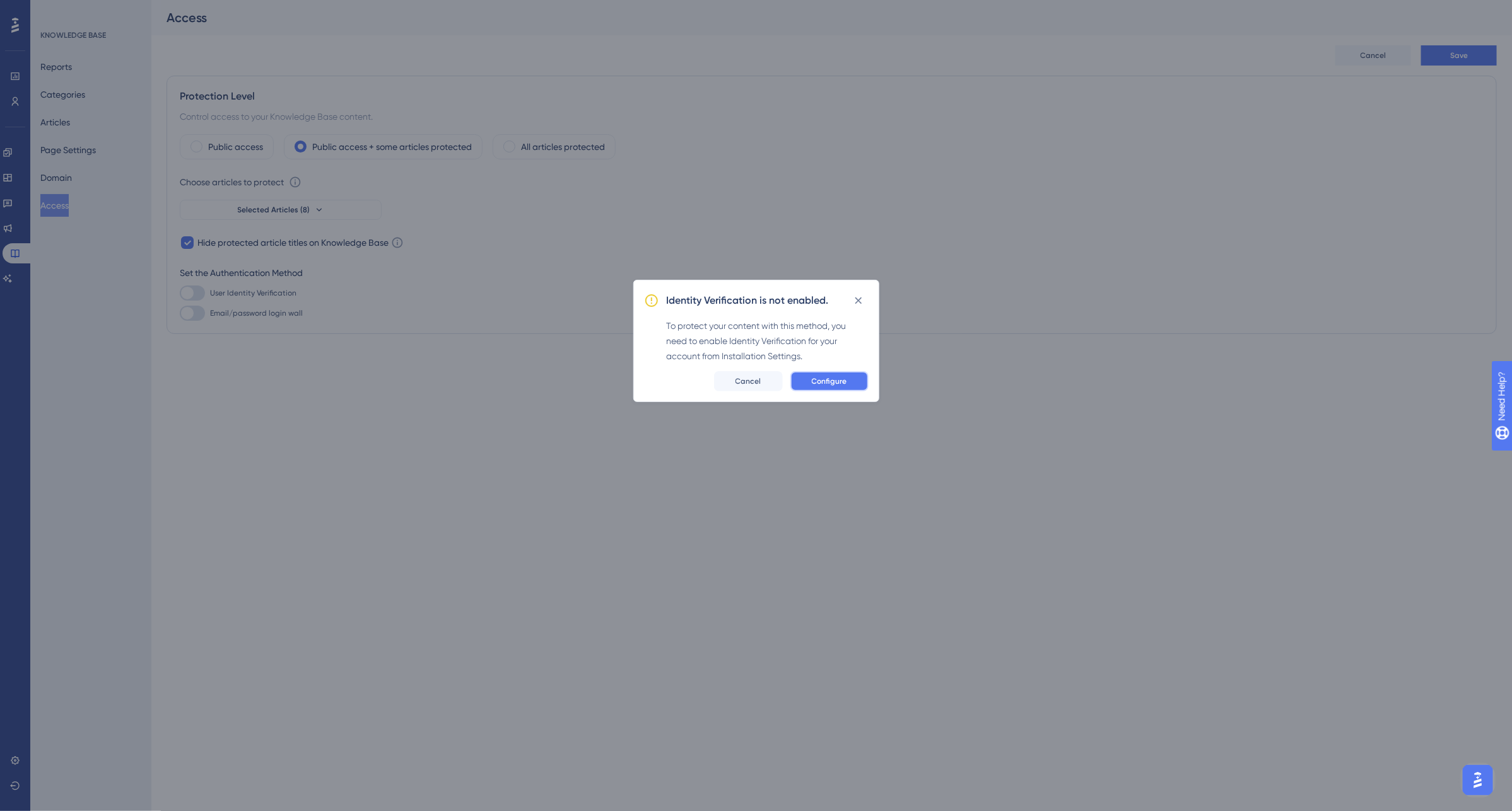
click at [817, 386] on button "Configure" at bounding box center [829, 381] width 78 height 20
checkbox input "true"
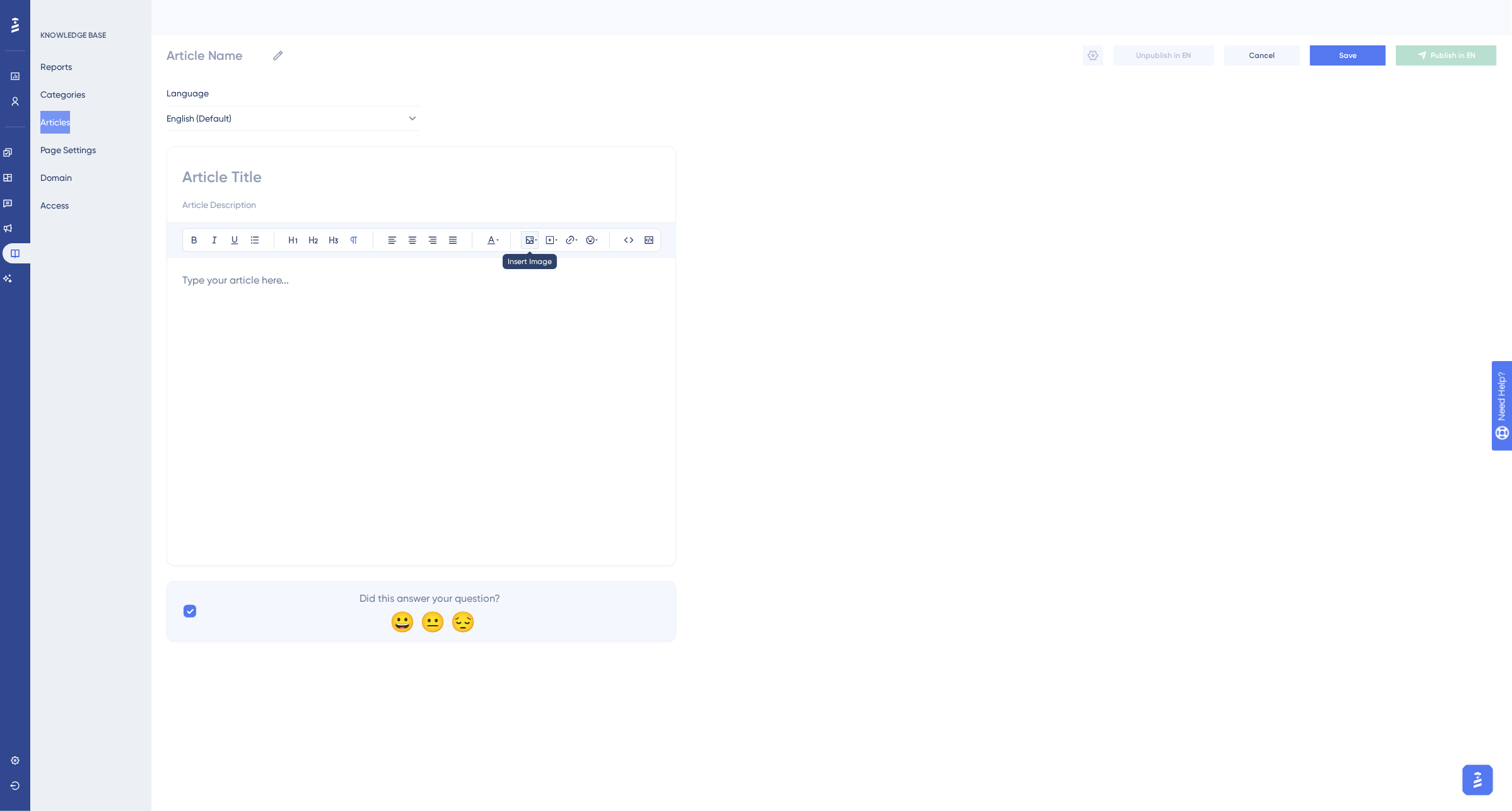
click at [527, 242] on icon at bounding box center [530, 240] width 10 height 10
click at [525, 243] on icon at bounding box center [530, 240] width 10 height 10
click at [631, 243] on icon at bounding box center [629, 239] width 10 height 6
click at [625, 237] on icon at bounding box center [629, 240] width 10 height 10
click at [626, 239] on icon at bounding box center [629, 240] width 10 height 10
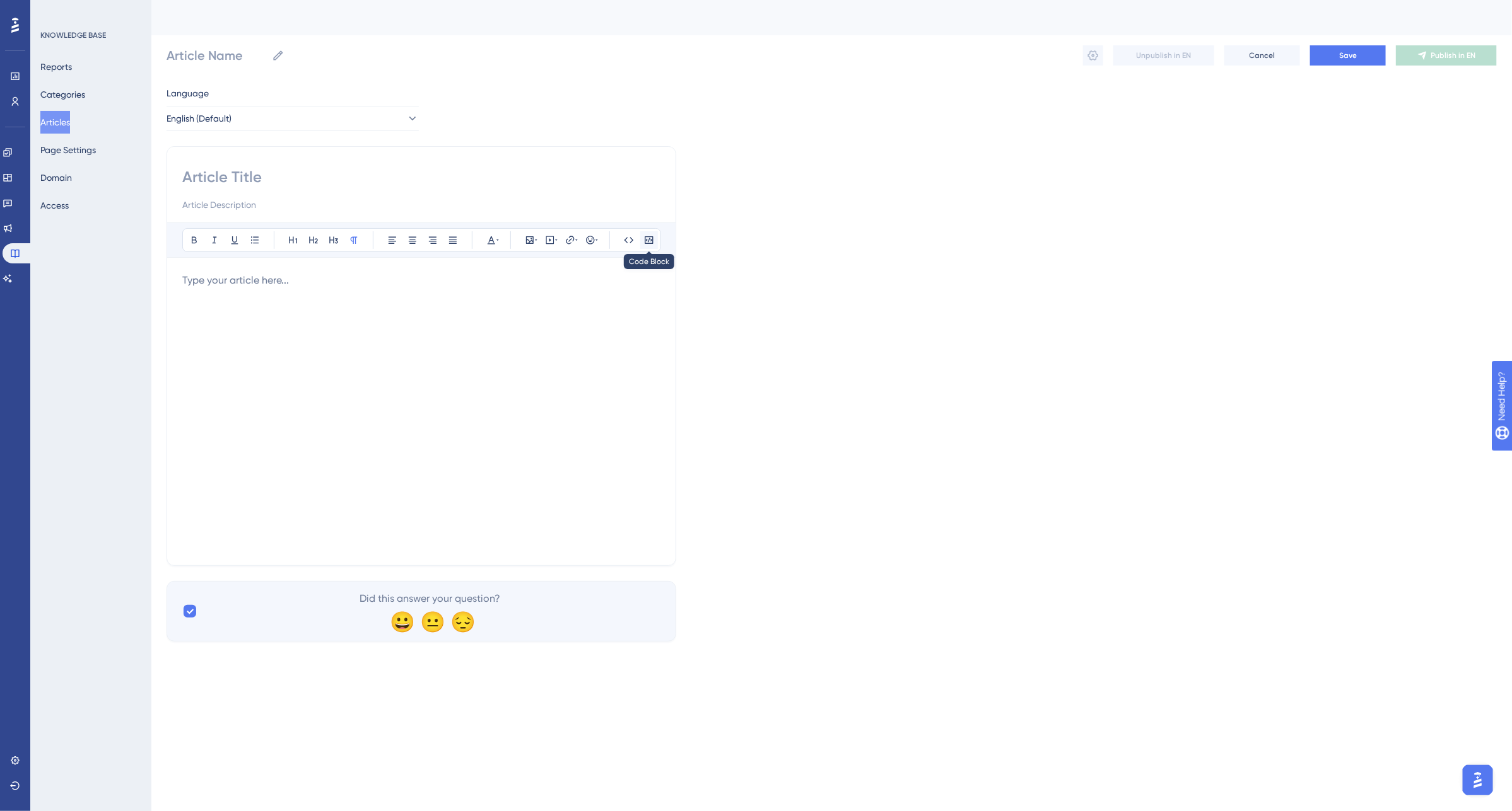
click at [651, 243] on icon at bounding box center [649, 240] width 10 height 10
click at [649, 239] on icon at bounding box center [649, 240] width 10 height 10
drag, startPoint x: 189, startPoint y: 609, endPoint x: 199, endPoint y: 616, distance: 12.2
click at [189, 610] on icon at bounding box center [189, 611] width 7 height 10
click at [186, 612] on div "Did this answer your question? 😀 😐 😔" at bounding box center [421, 611] width 510 height 61
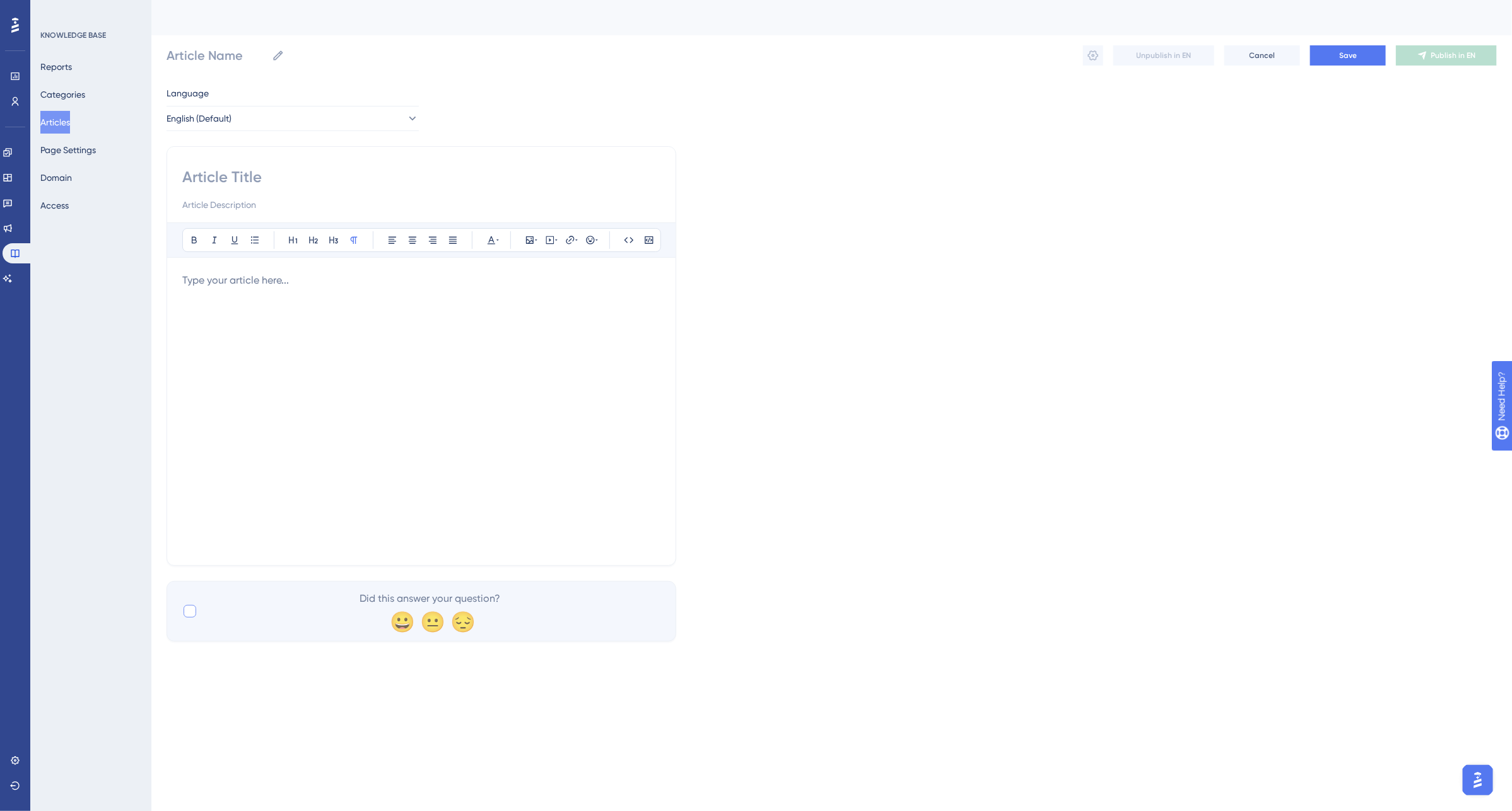
click at [189, 614] on div at bounding box center [190, 612] width 13 height 13
click at [189, 615] on icon at bounding box center [190, 612] width 7 height 5
checkbox input "false"
click at [1511, 0] on html "Performance Users Engagement Widgets Feedback Product Updates Knowledge Base AI…" at bounding box center [756, 0] width 1512 height 0
click at [66, 209] on button "Access" at bounding box center [54, 205] width 28 height 23
